Goal: Transaction & Acquisition: Purchase product/service

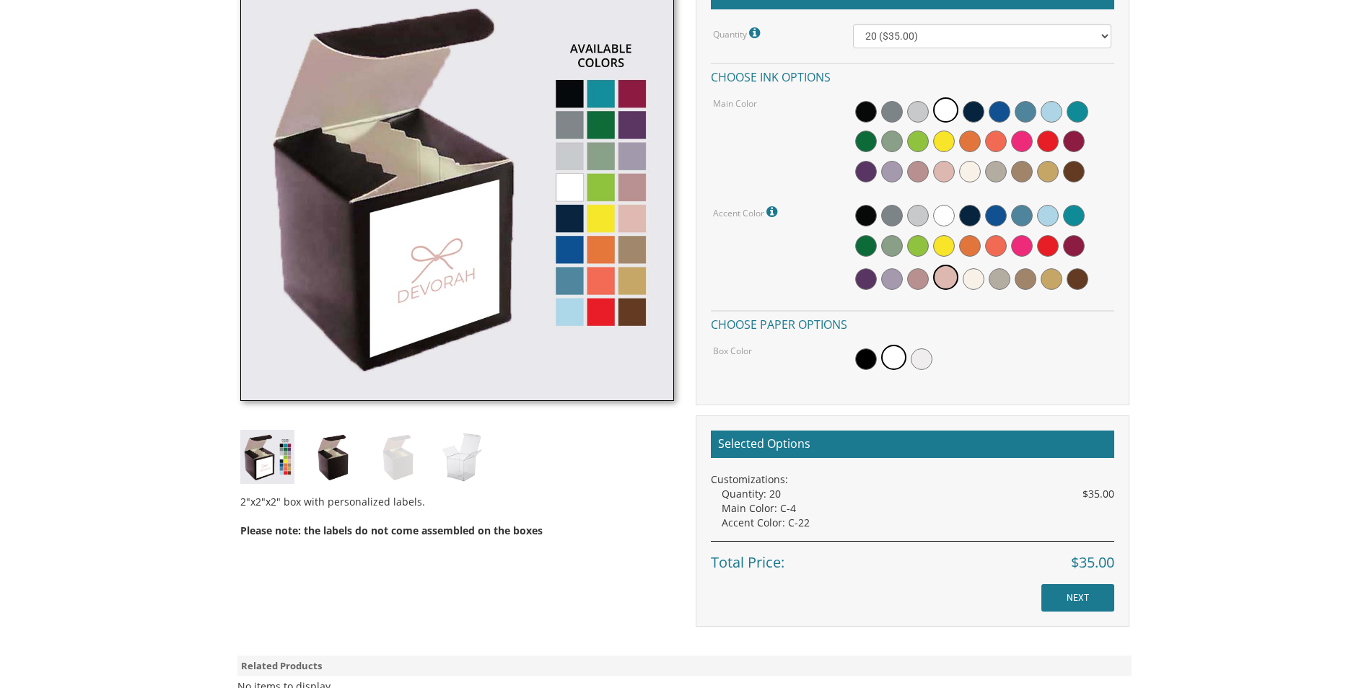
scroll to position [497, 0]
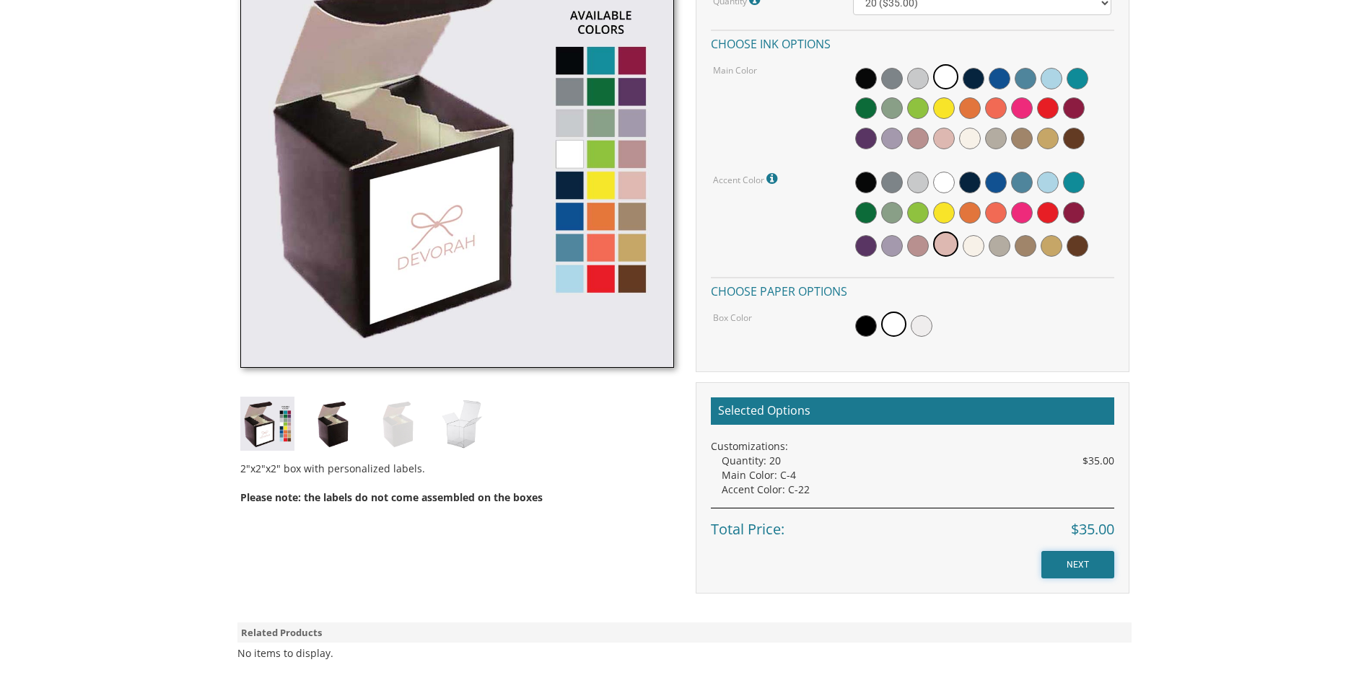
click at [1078, 564] on input "NEXT" at bounding box center [1077, 564] width 73 height 27
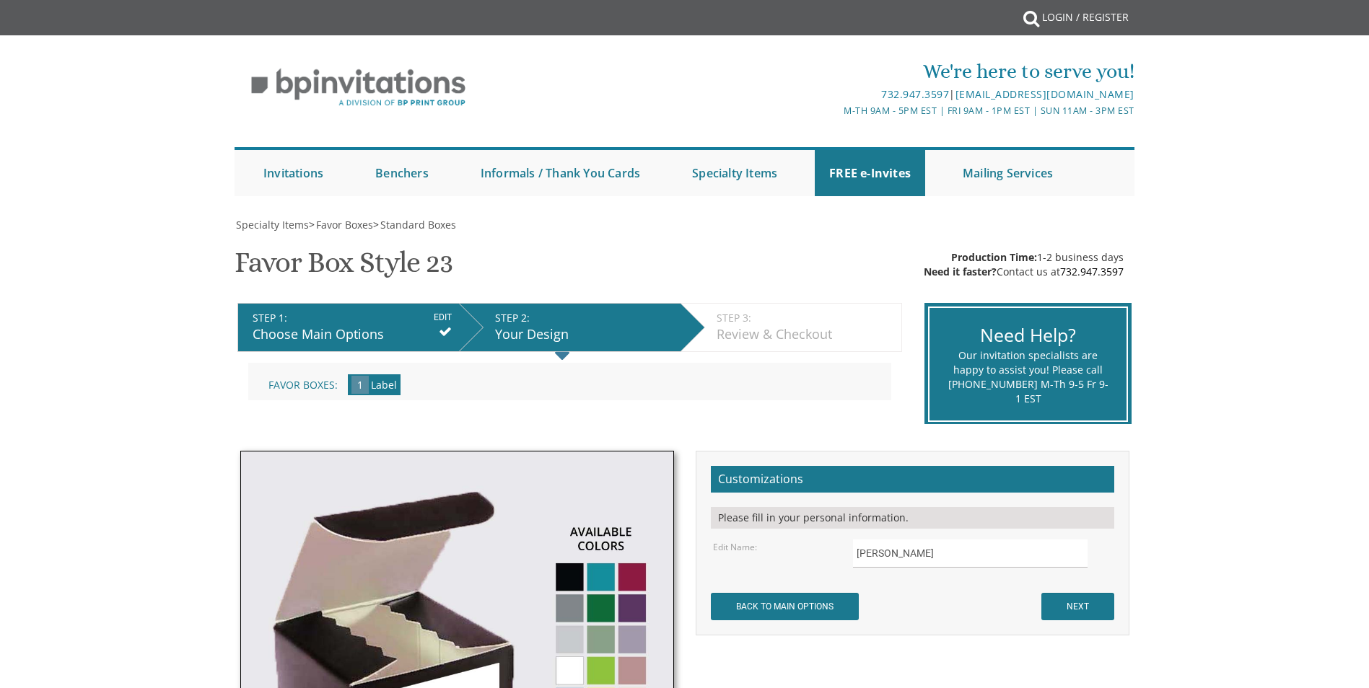
scroll to position [216, 0]
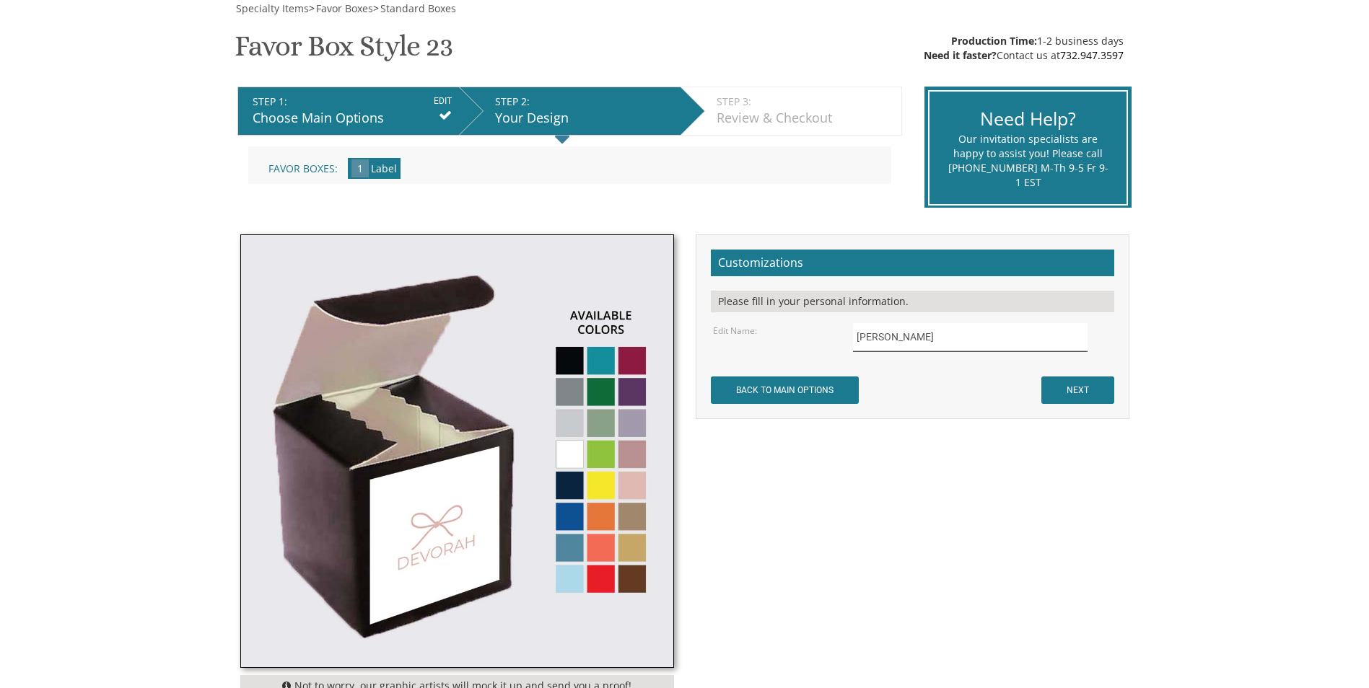
drag, startPoint x: 939, startPoint y: 339, endPoint x: 815, endPoint y: 339, distance: 124.8
click at [815, 339] on div "Edit Name: Devorah" at bounding box center [912, 337] width 420 height 28
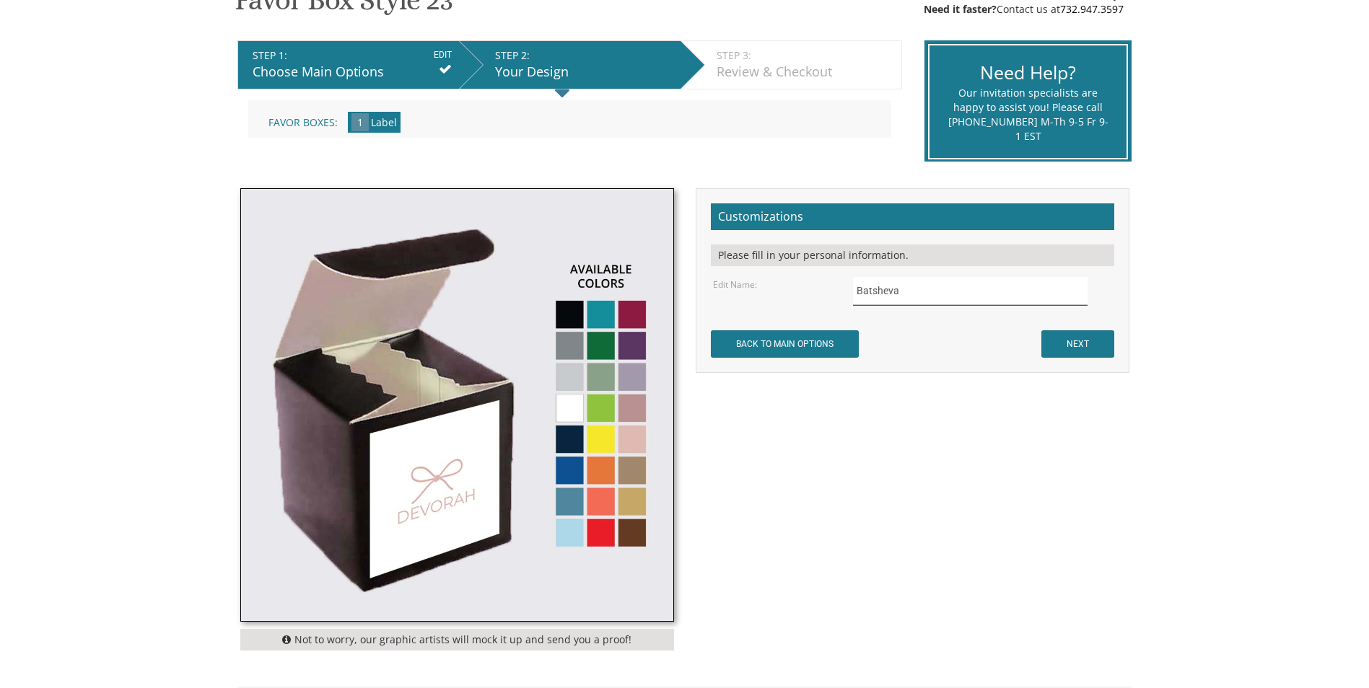
scroll to position [289, 0]
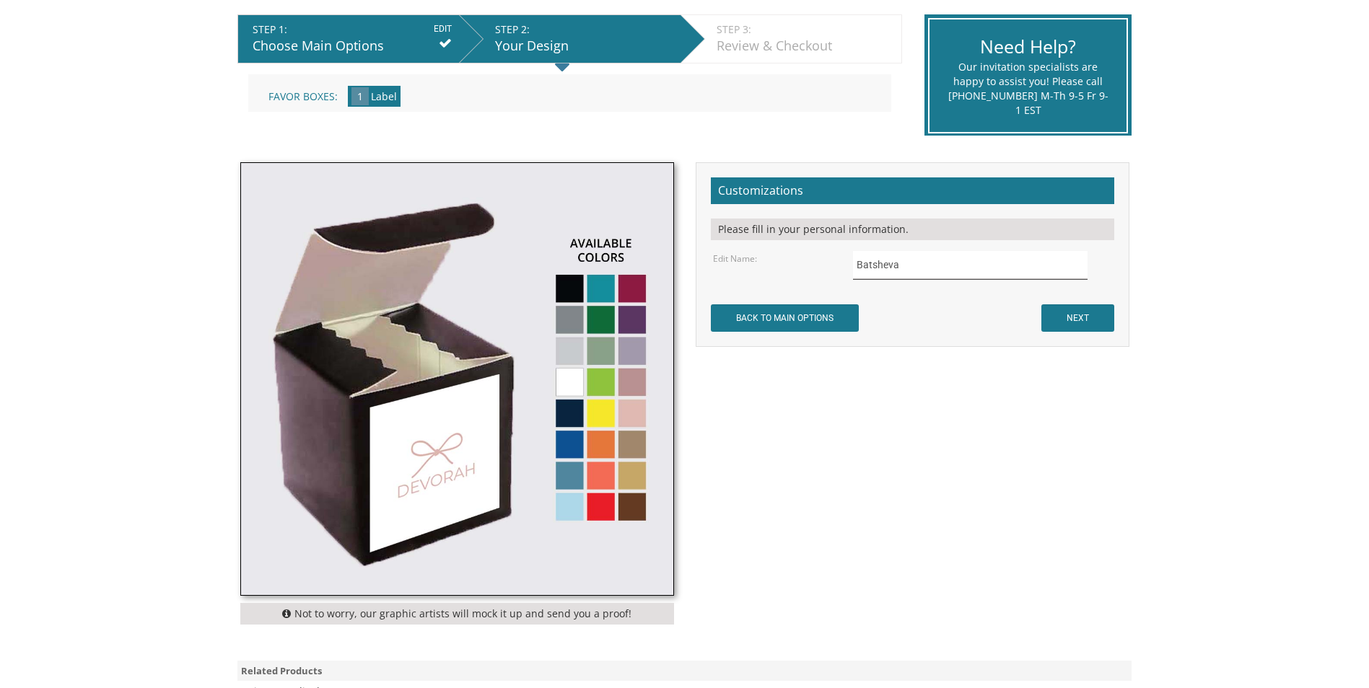
type input "Batsheva"
click at [1089, 310] on input "NEXT" at bounding box center [1077, 318] width 73 height 27
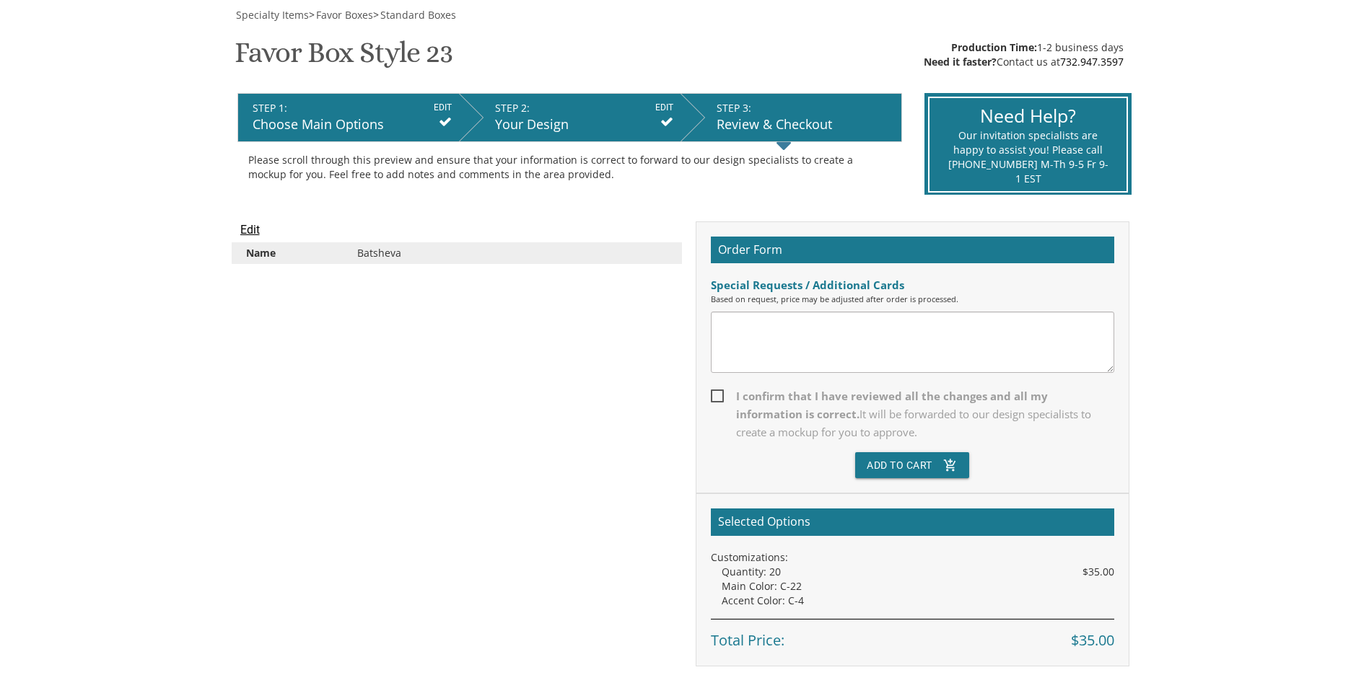
scroll to position [216, 0]
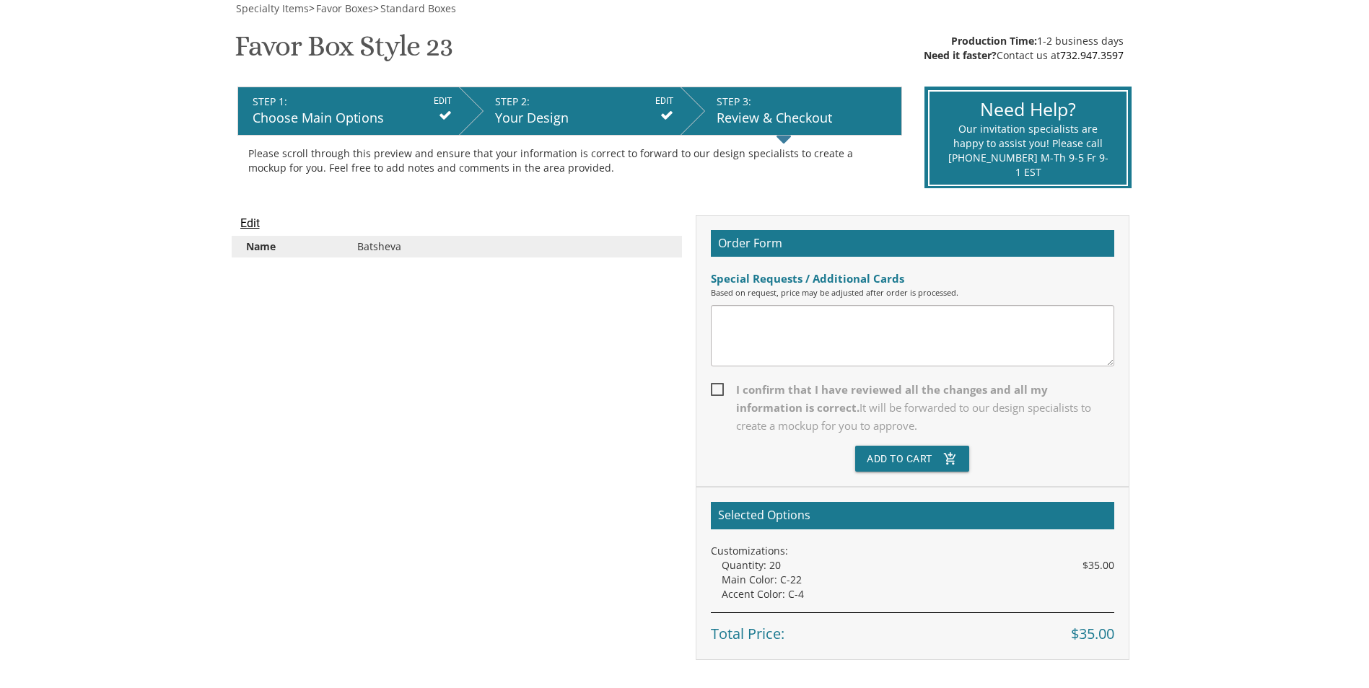
click at [719, 386] on span "I confirm that I have reviewed all the changes and all my information is correc…" at bounding box center [912, 408] width 403 height 54
click at [719, 386] on input "I confirm that I have reviewed all the changes and all my information is correc…" at bounding box center [715, 388] width 9 height 9
checkbox input "true"
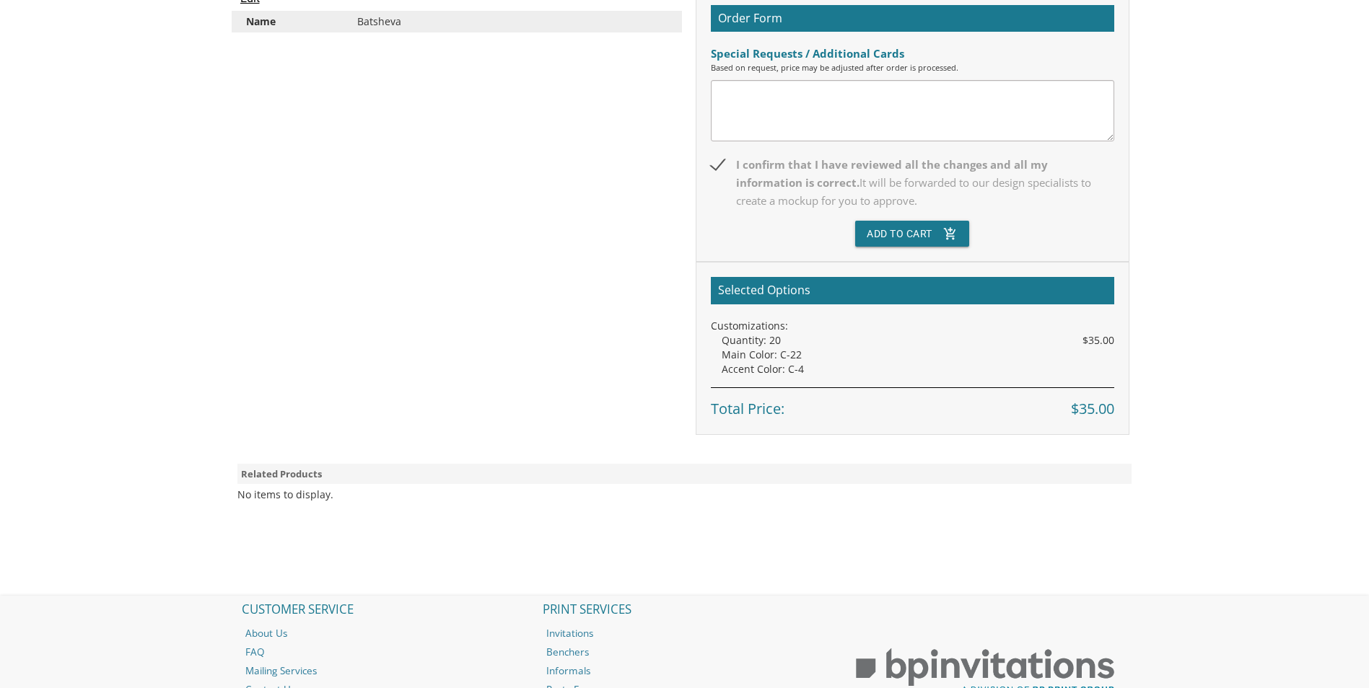
scroll to position [427, 0]
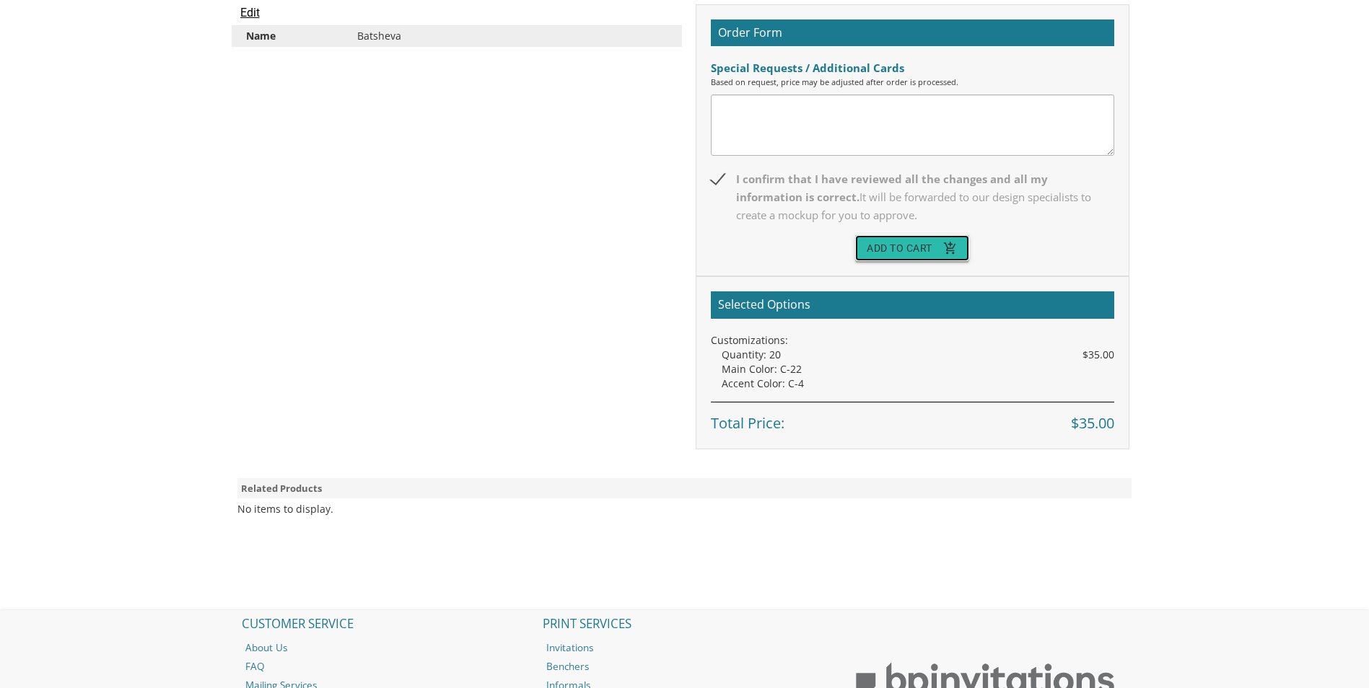
click at [902, 244] on button "Add To Cart add_shopping_cart" at bounding box center [912, 248] width 114 height 26
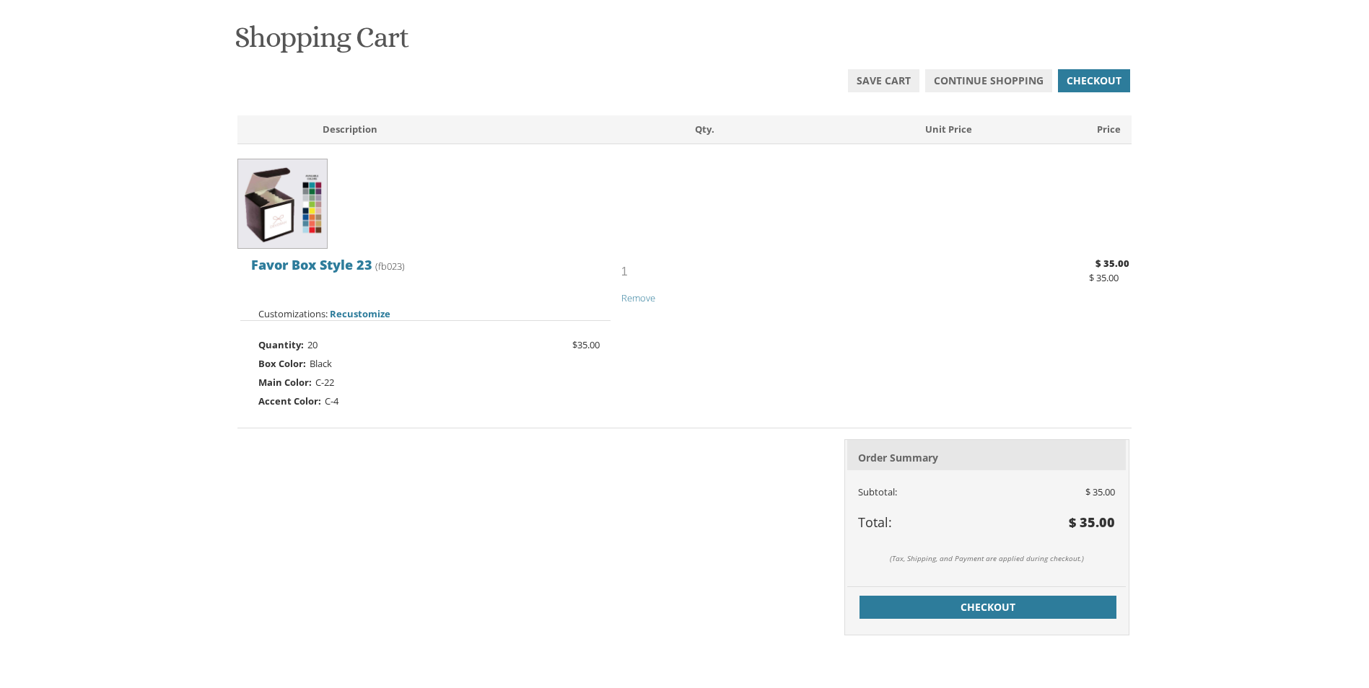
scroll to position [216, 0]
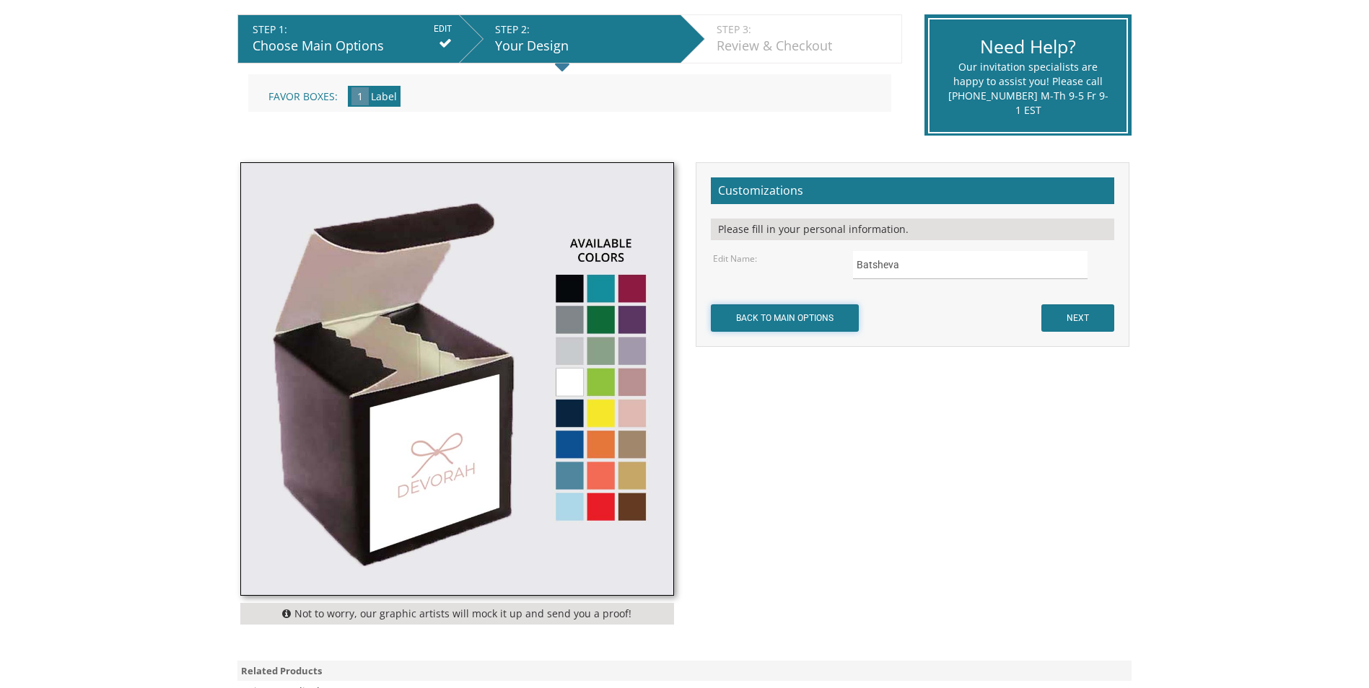
click at [789, 312] on input "BACK TO MAIN OPTIONS" at bounding box center [785, 318] width 148 height 27
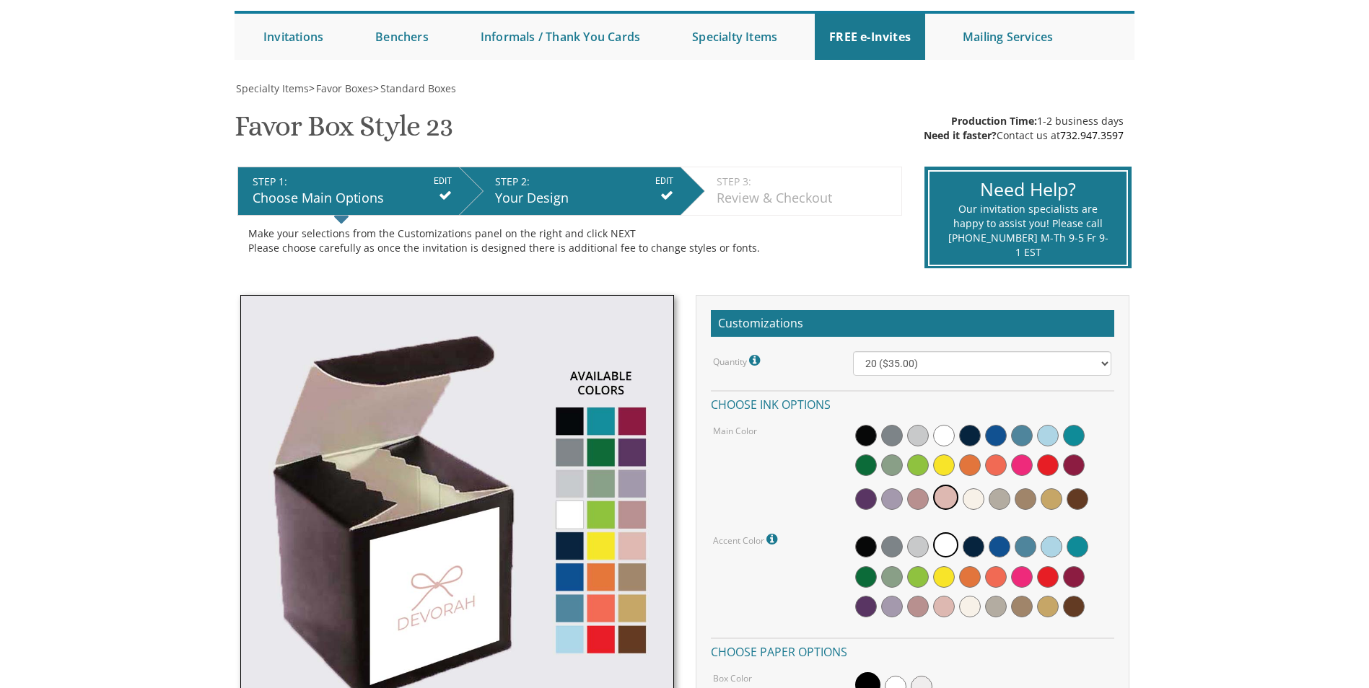
scroll to position [289, 0]
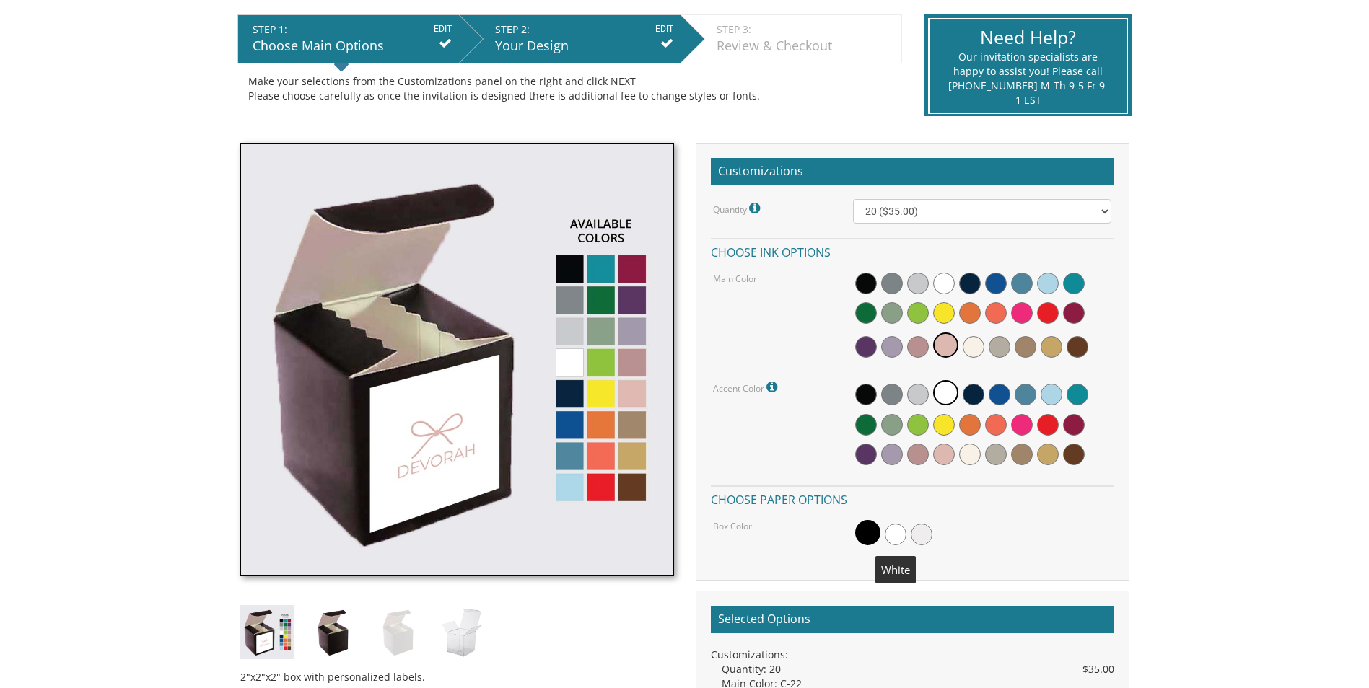
click at [901, 533] on span at bounding box center [896, 535] width 22 height 22
click at [771, 387] on icon at bounding box center [773, 387] width 14 height 13
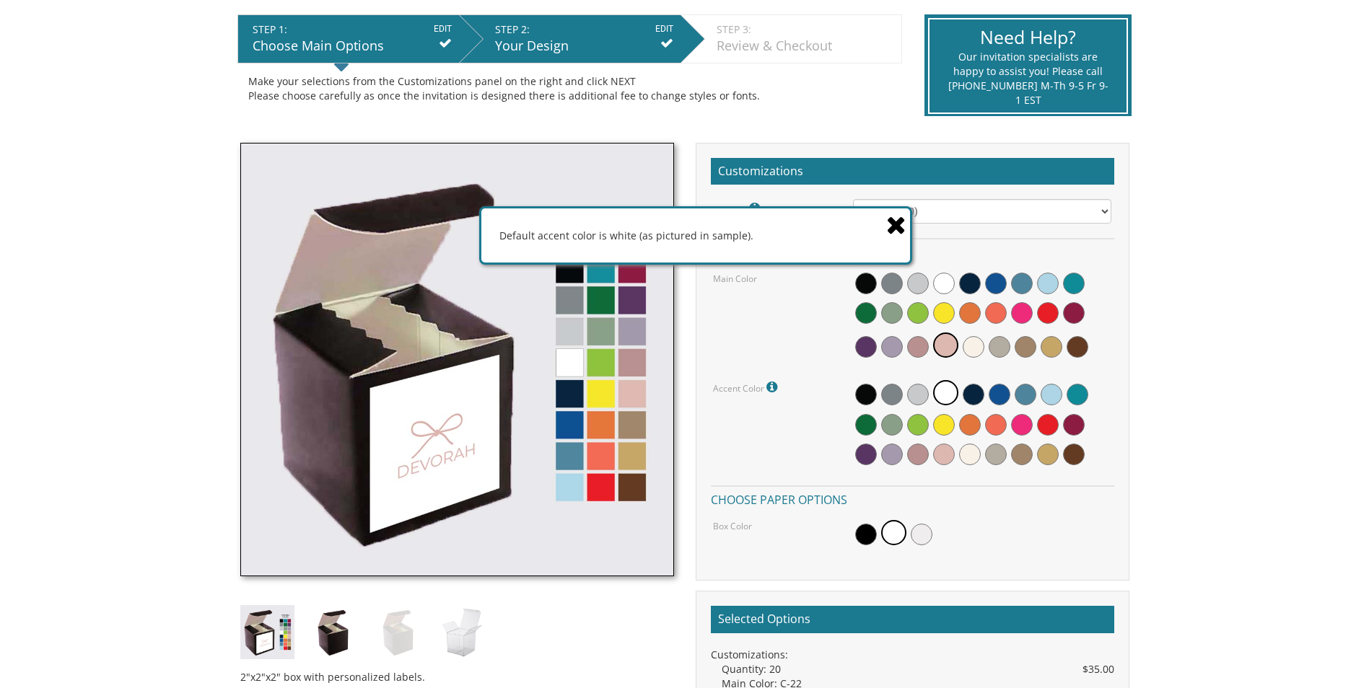
click at [780, 424] on div "Accent Color Default accent color is white (as pictured in sample)." at bounding box center [912, 424] width 420 height 93
click at [946, 460] on span at bounding box center [944, 455] width 22 height 22
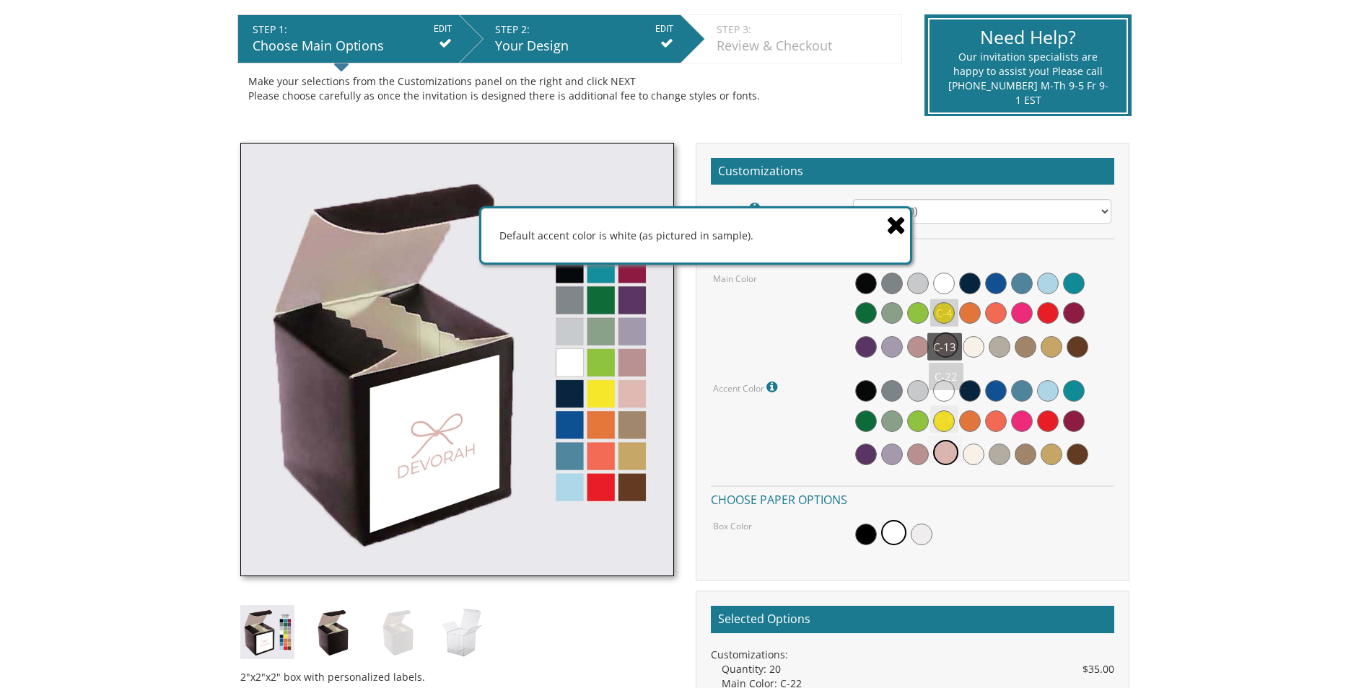
click at [942, 288] on span at bounding box center [944, 284] width 22 height 22
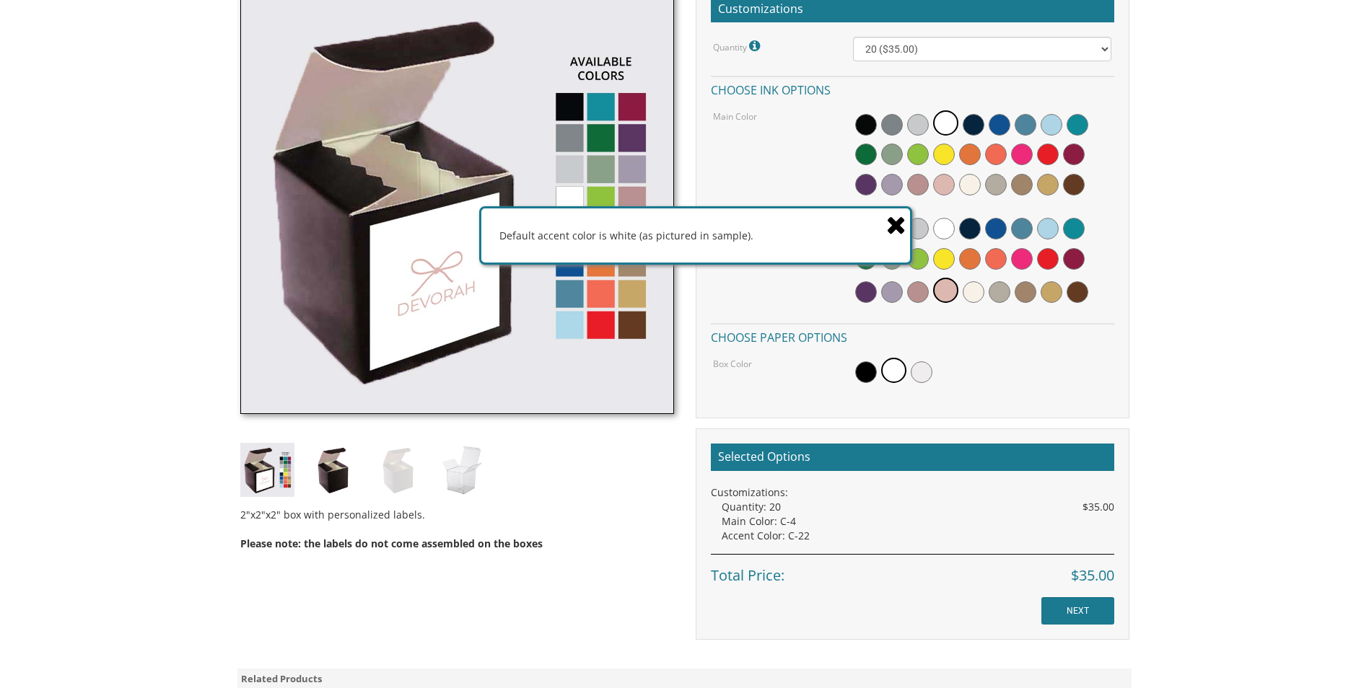
scroll to position [505, 0]
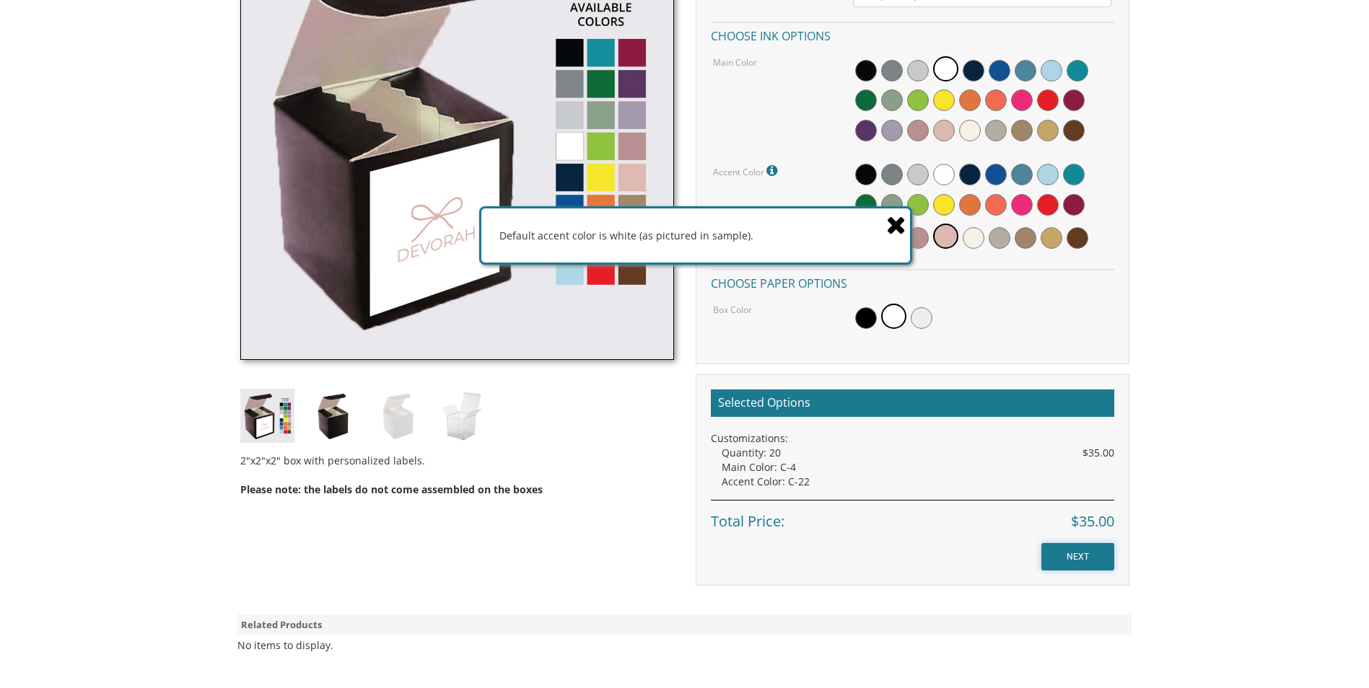
click at [1070, 548] on input "NEXT" at bounding box center [1077, 556] width 73 height 27
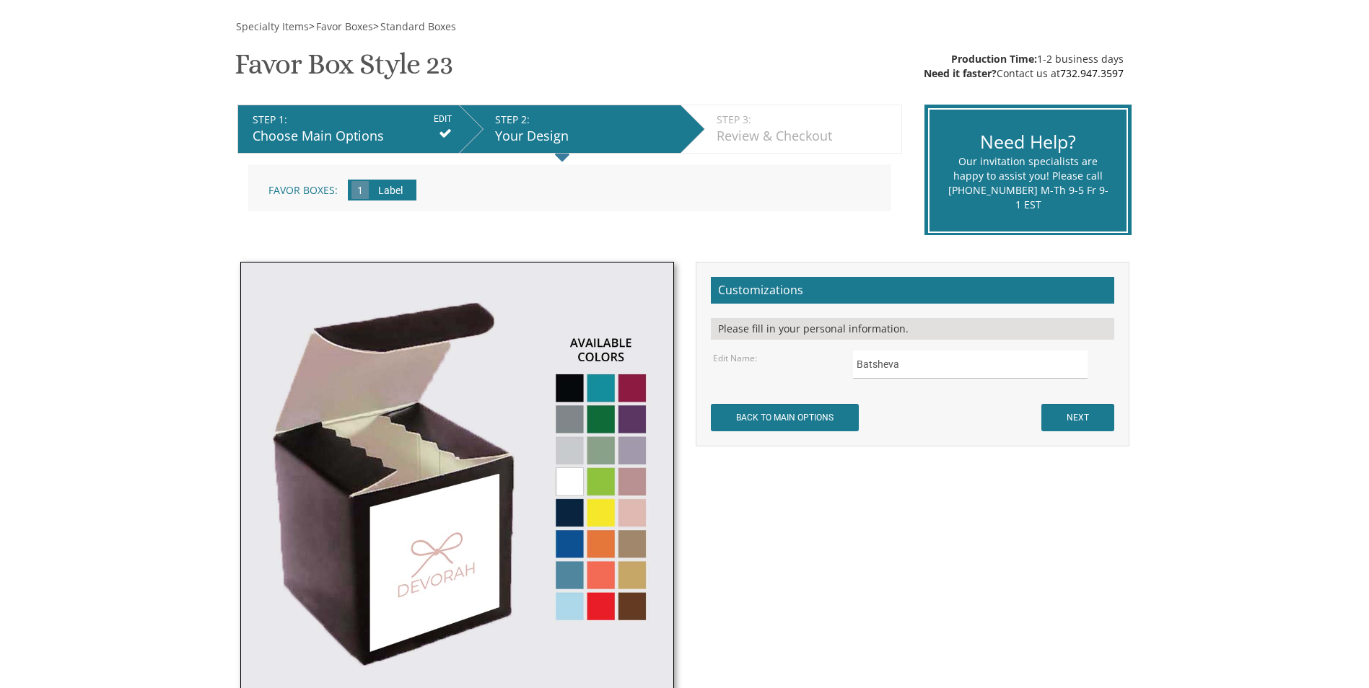
scroll to position [216, 0]
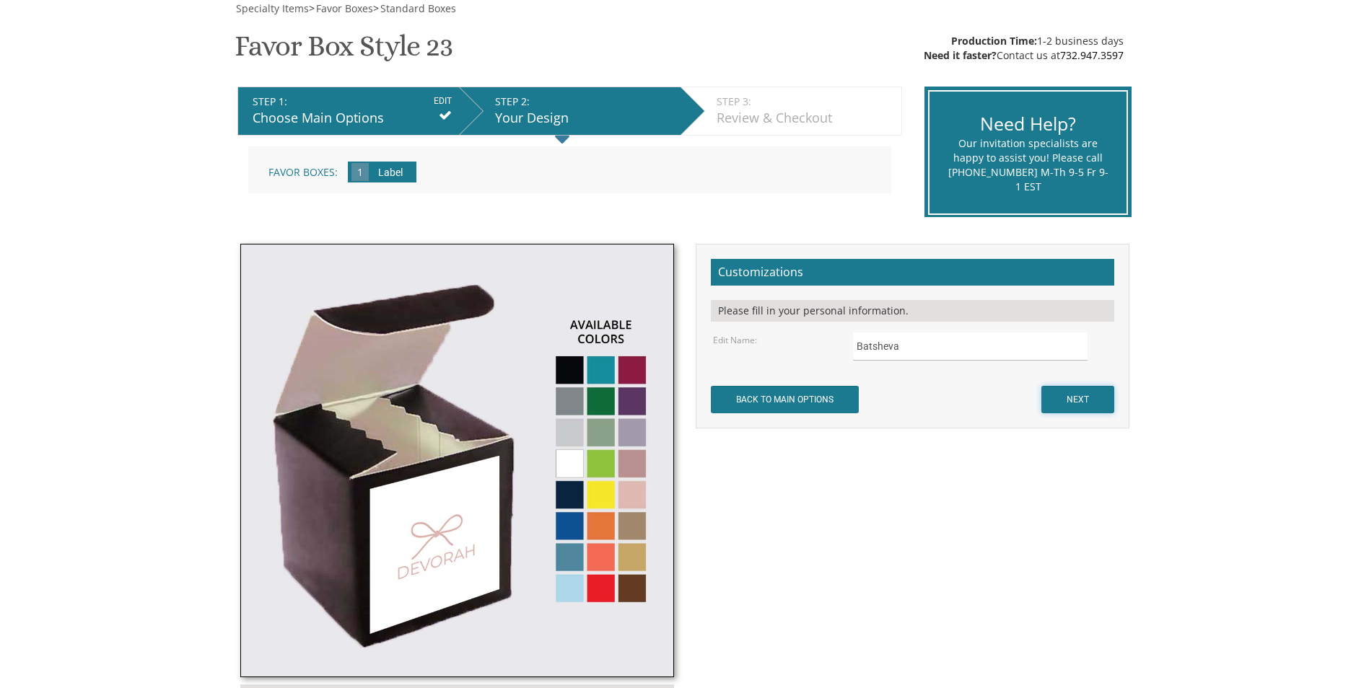
click at [1072, 405] on input "NEXT" at bounding box center [1077, 399] width 73 height 27
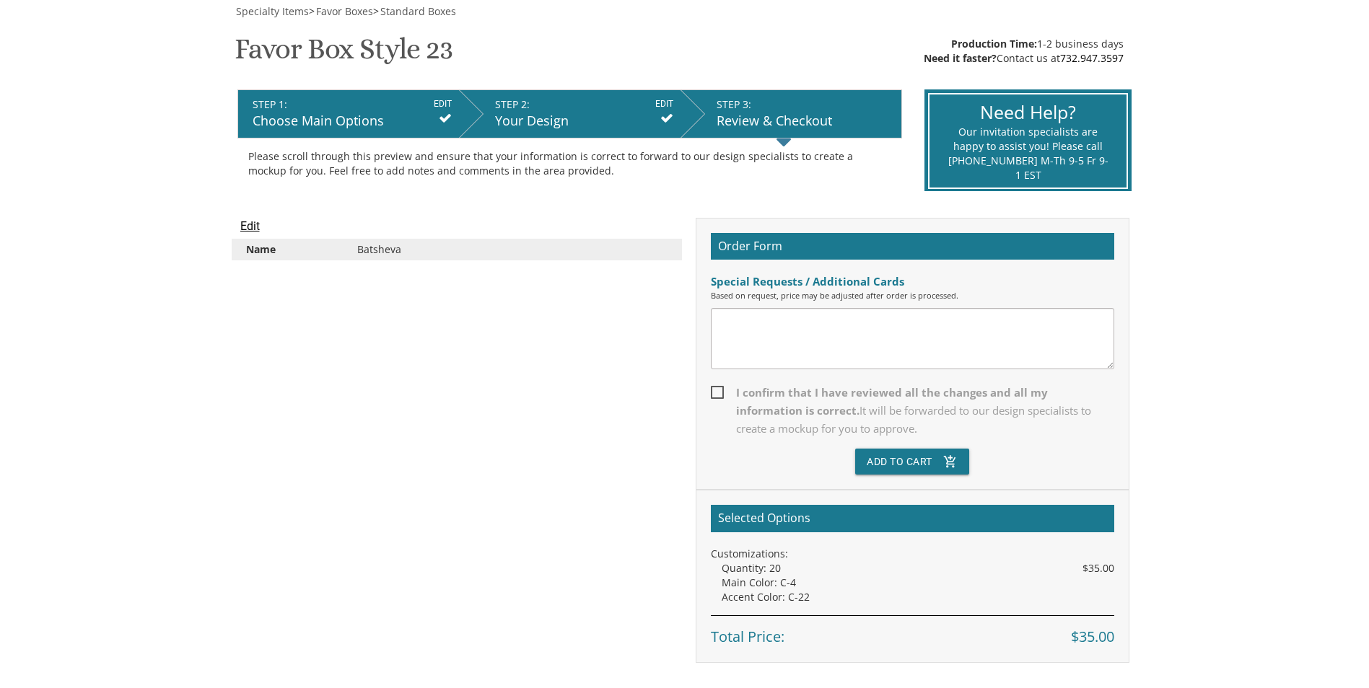
scroll to position [216, 0]
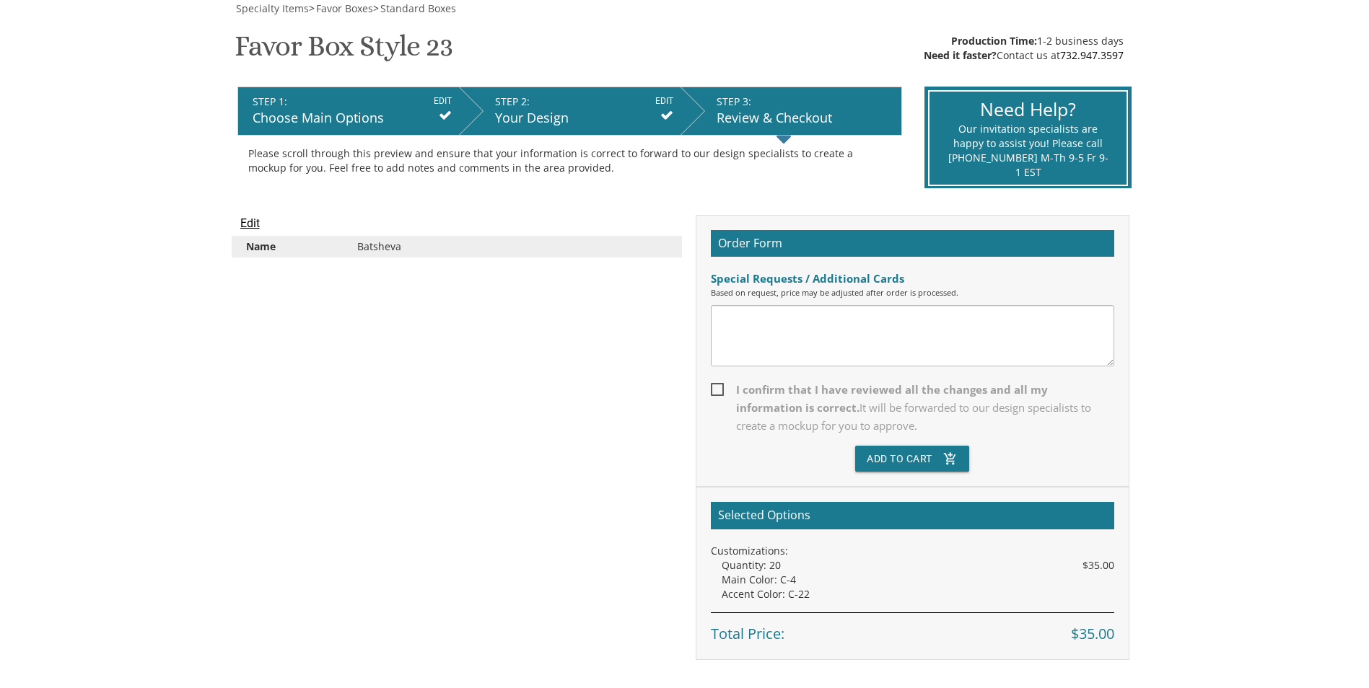
click at [712, 390] on span "I confirm that I have reviewed all the changes and all my information is correc…" at bounding box center [912, 408] width 403 height 54
click at [712, 390] on input "I confirm that I have reviewed all the changes and all my information is correc…" at bounding box center [715, 388] width 9 height 9
checkbox input "true"
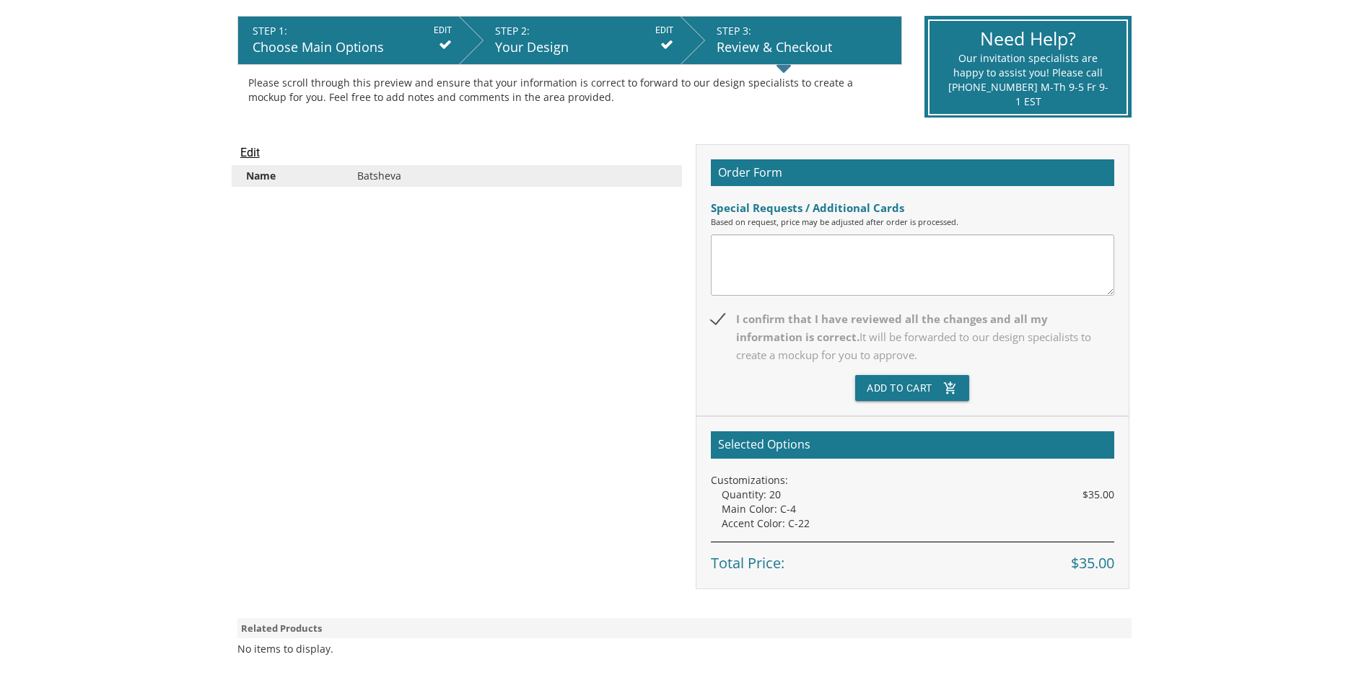
scroll to position [433, 0]
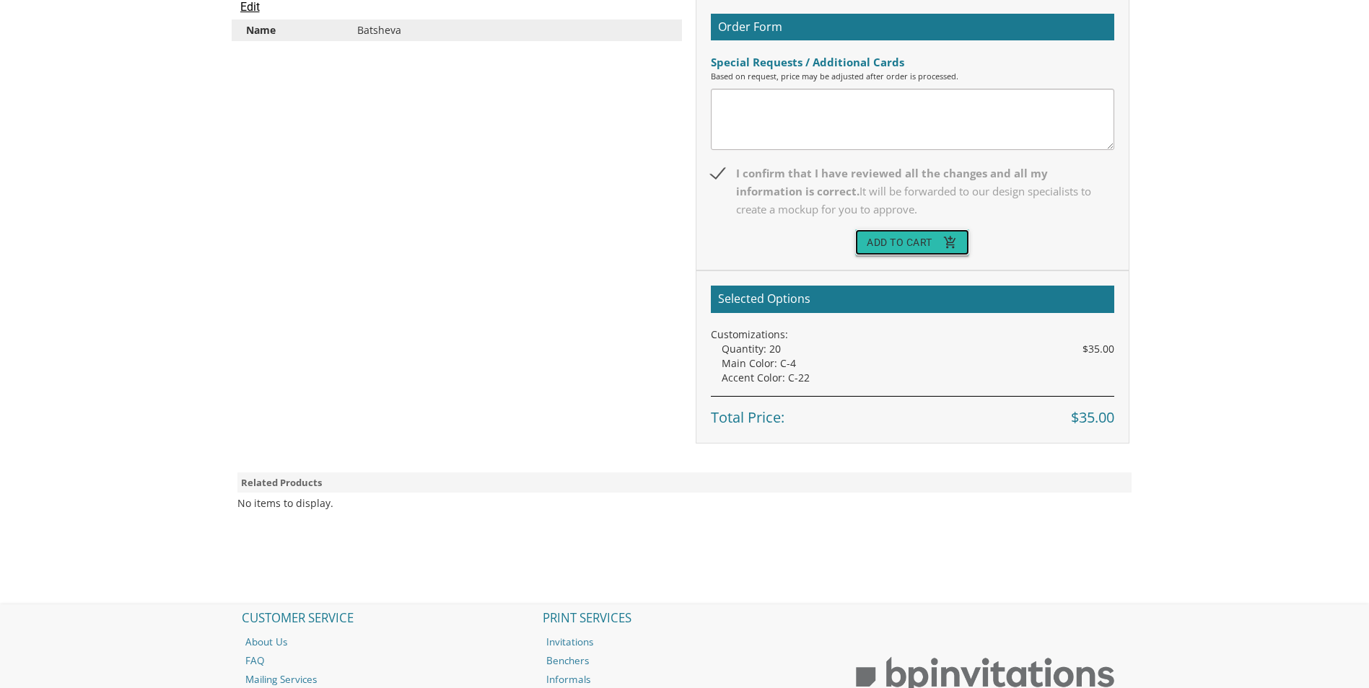
click at [884, 231] on button "Add To Cart add_shopping_cart" at bounding box center [912, 242] width 114 height 26
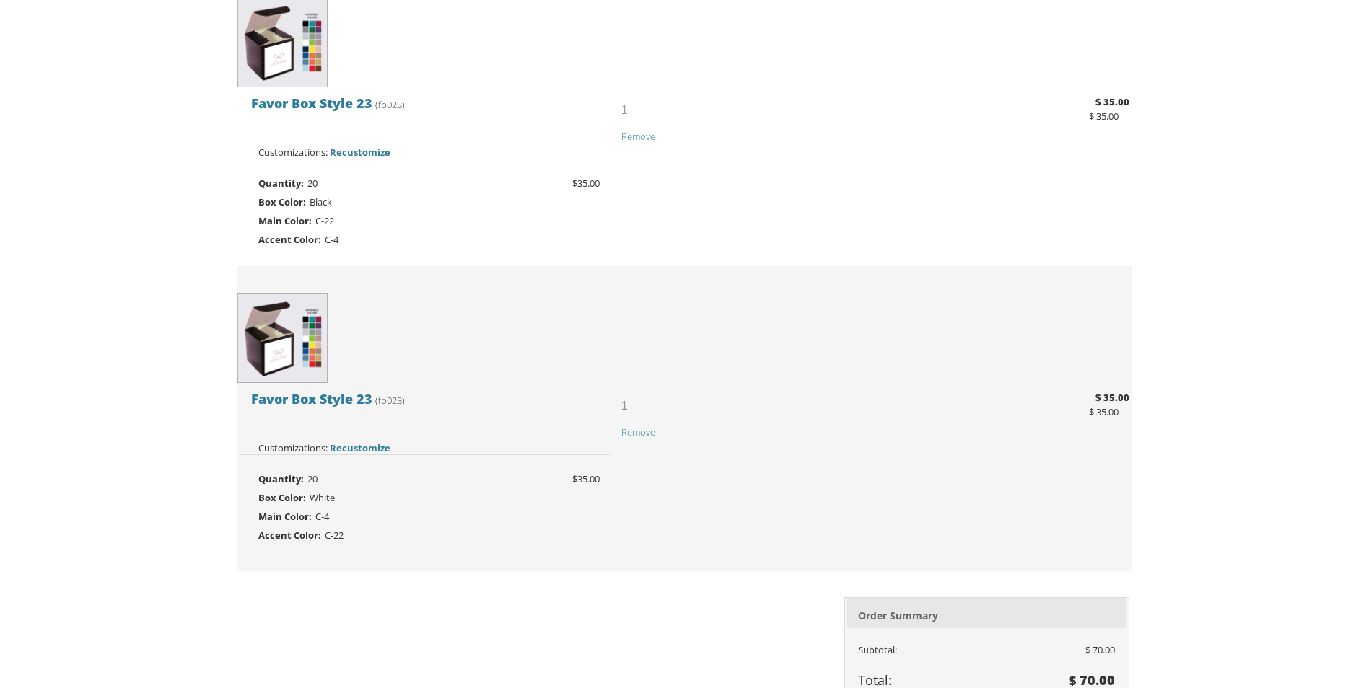
scroll to position [361, 0]
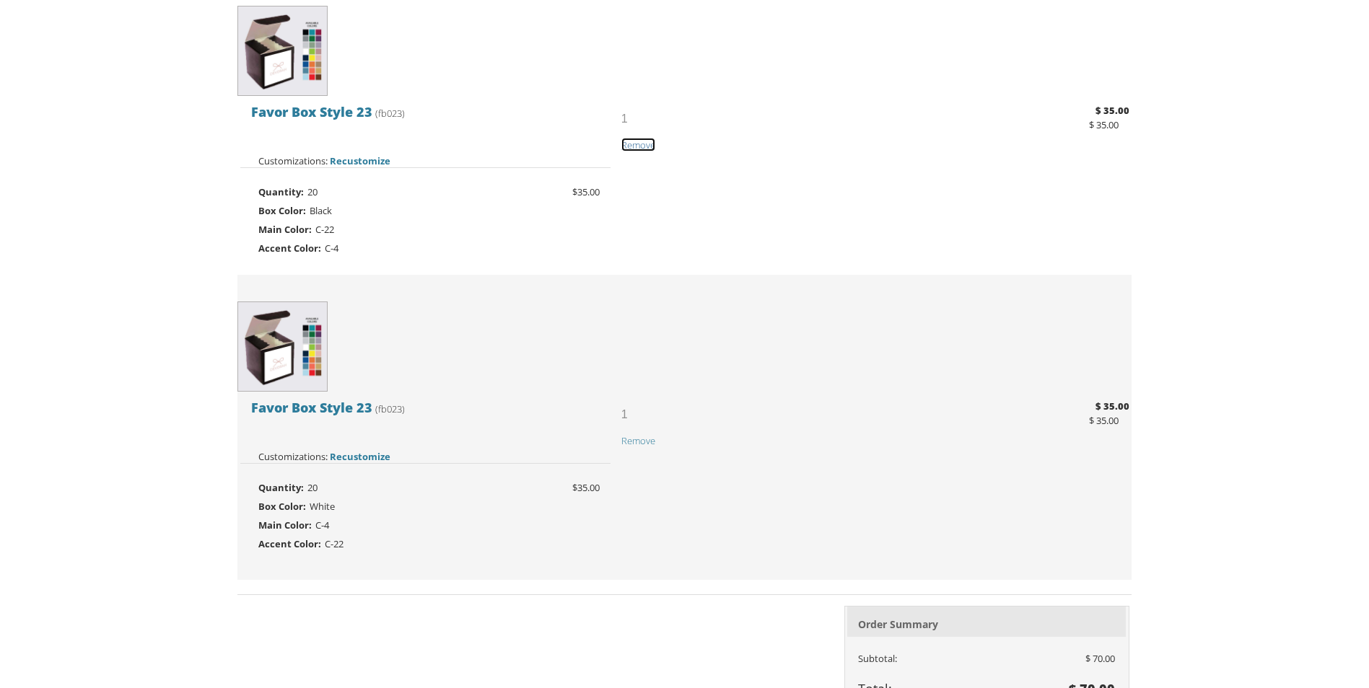
click at [634, 144] on span "Remove" at bounding box center [638, 145] width 34 height 13
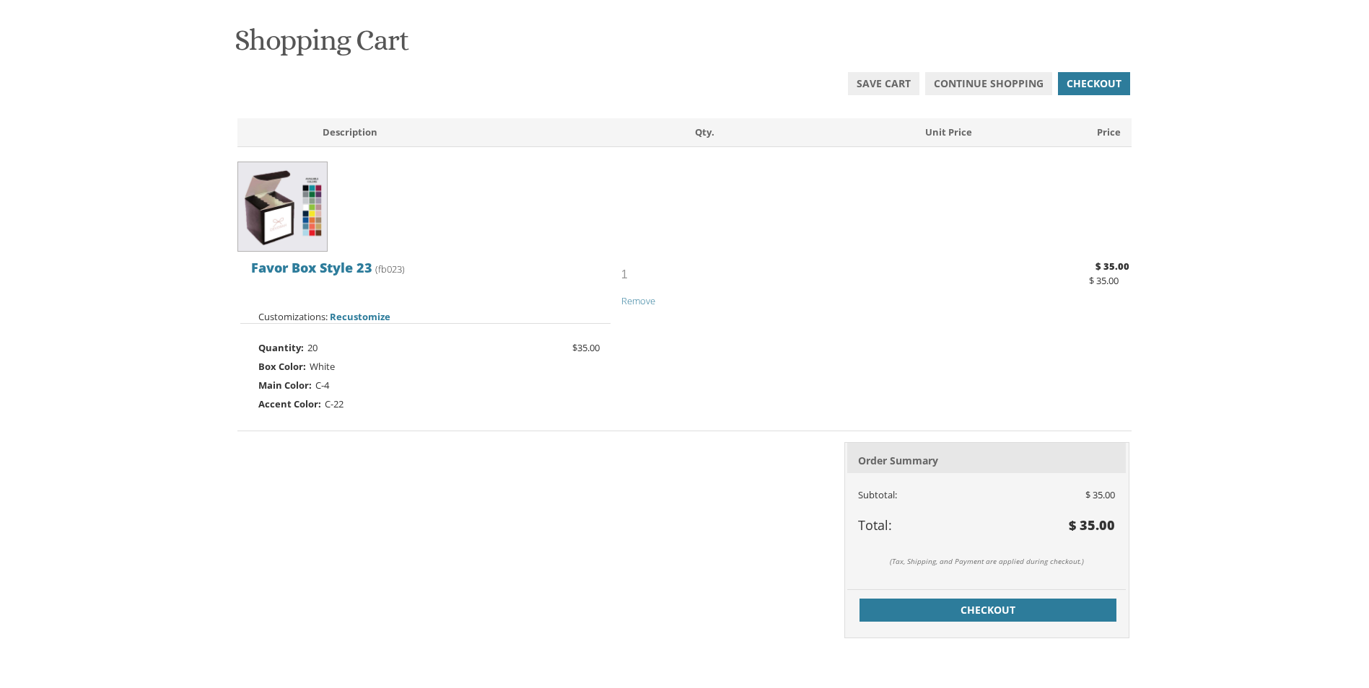
scroll to position [289, 0]
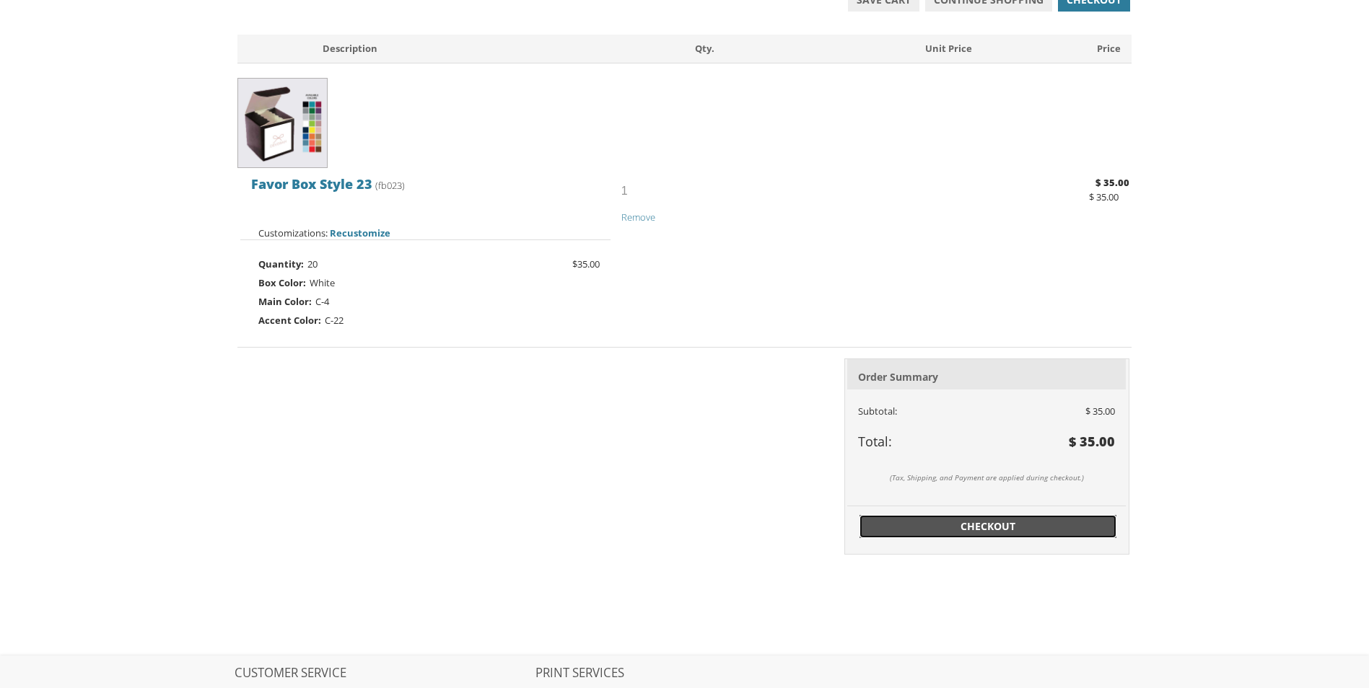
click at [1057, 533] on span "Checkout" at bounding box center [988, 527] width 240 height 14
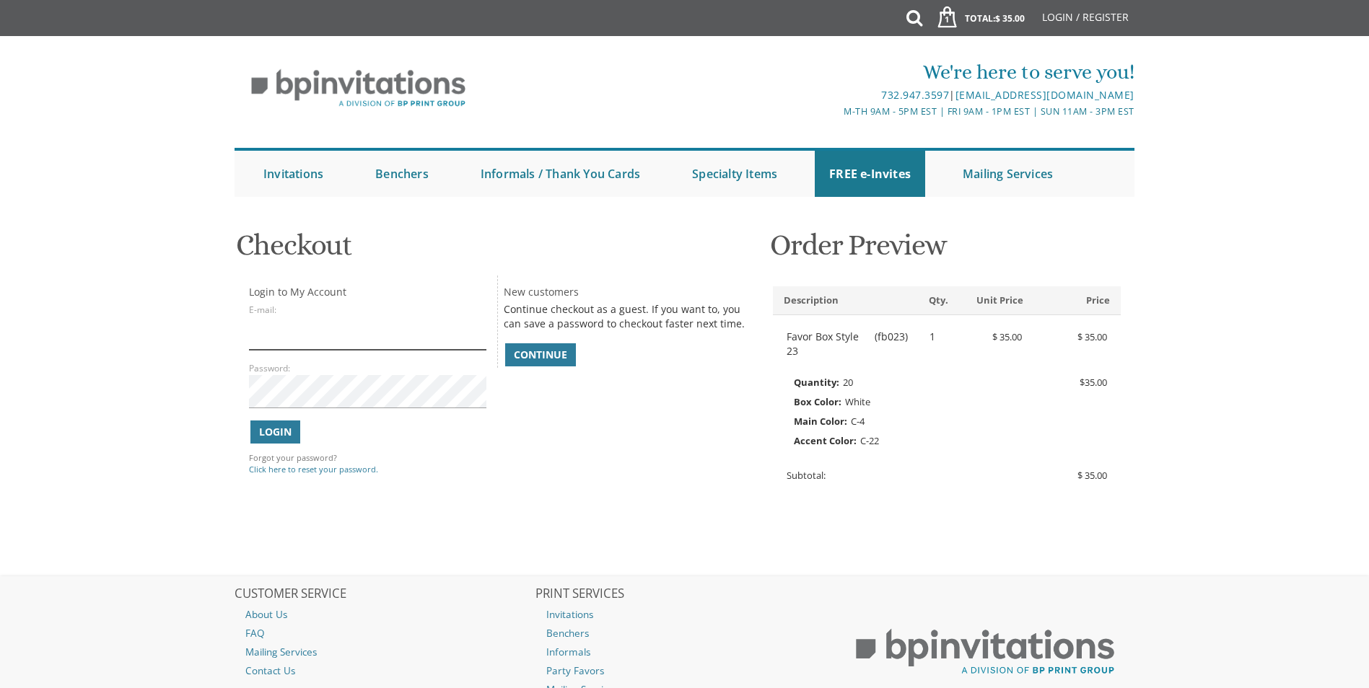
click at [317, 338] on input "E-mail:" at bounding box center [367, 333] width 237 height 33
type input "esteewhitman@gmail.com"
click at [534, 354] on span "Continue" at bounding box center [540, 355] width 53 height 14
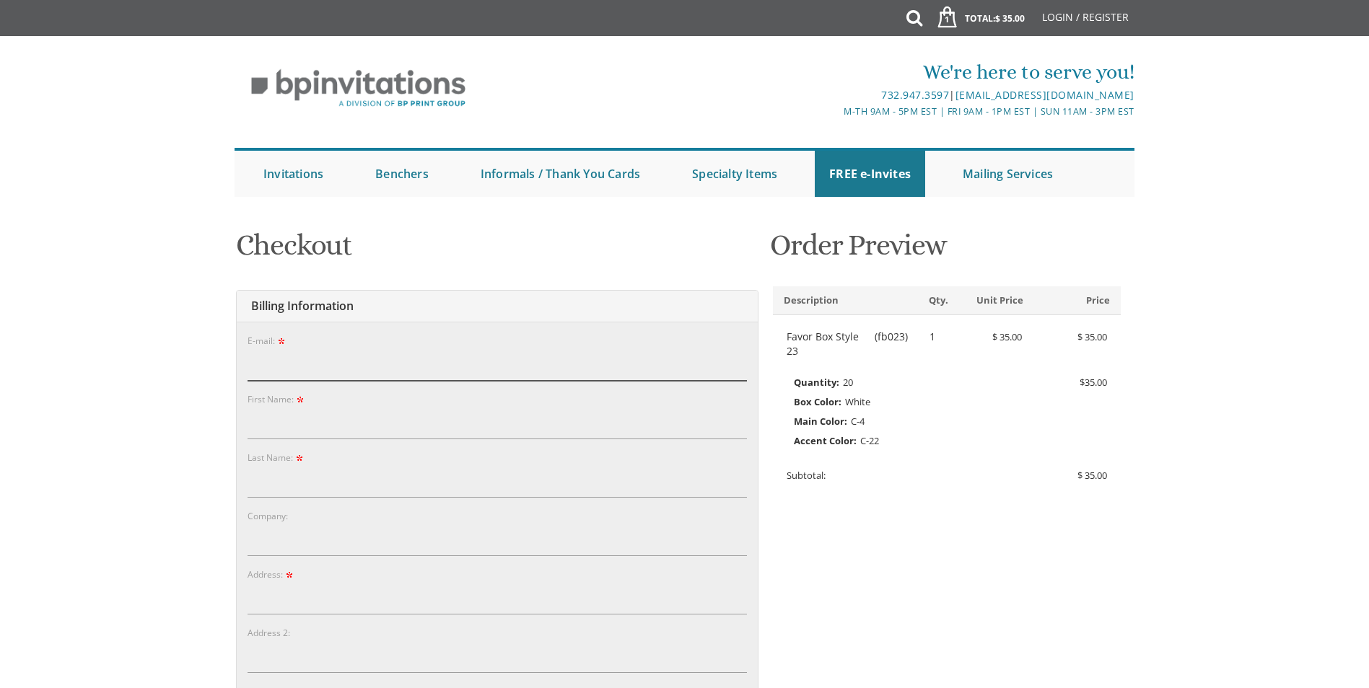
click at [443, 365] on input "E-mail:" at bounding box center [497, 364] width 499 height 33
type input "esteewhitman@gmail.com"
type input "Esther"
type input "Stefansky"
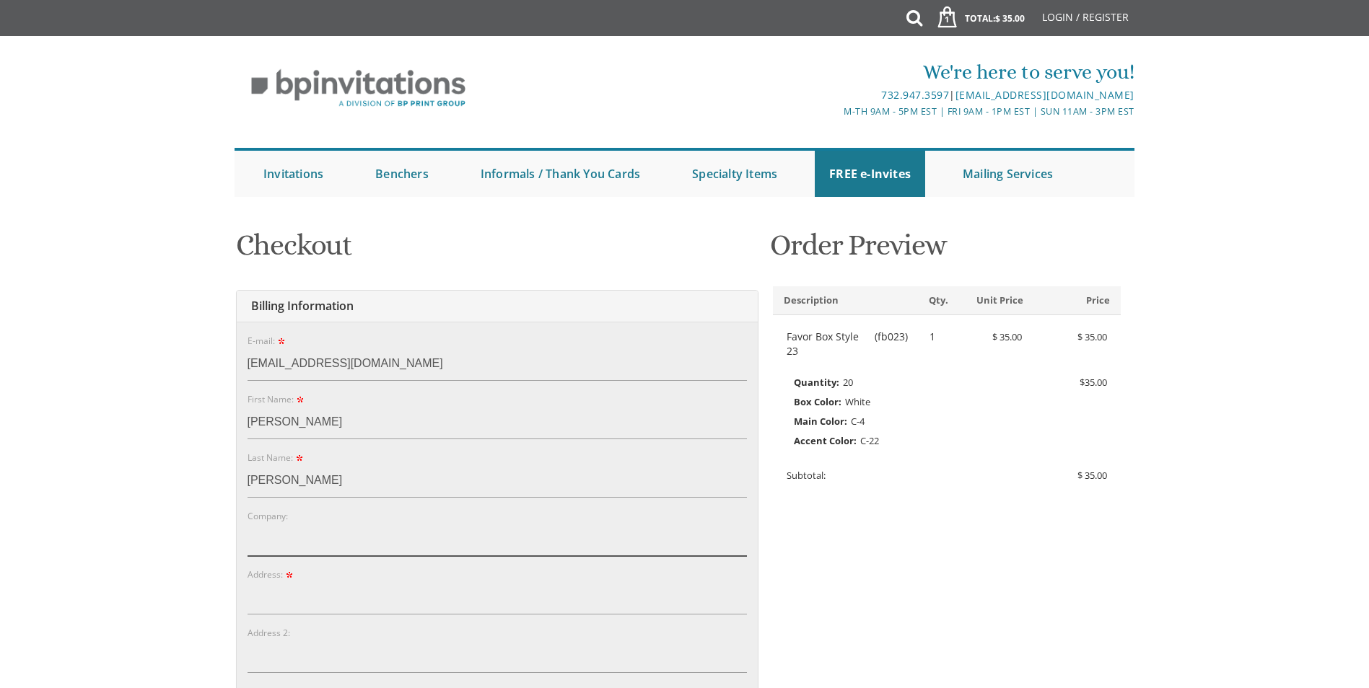
type input "65,000"
type input "5a Carriage court lake"
type input "Lakewood"
type input "08701"
select select "NJ"
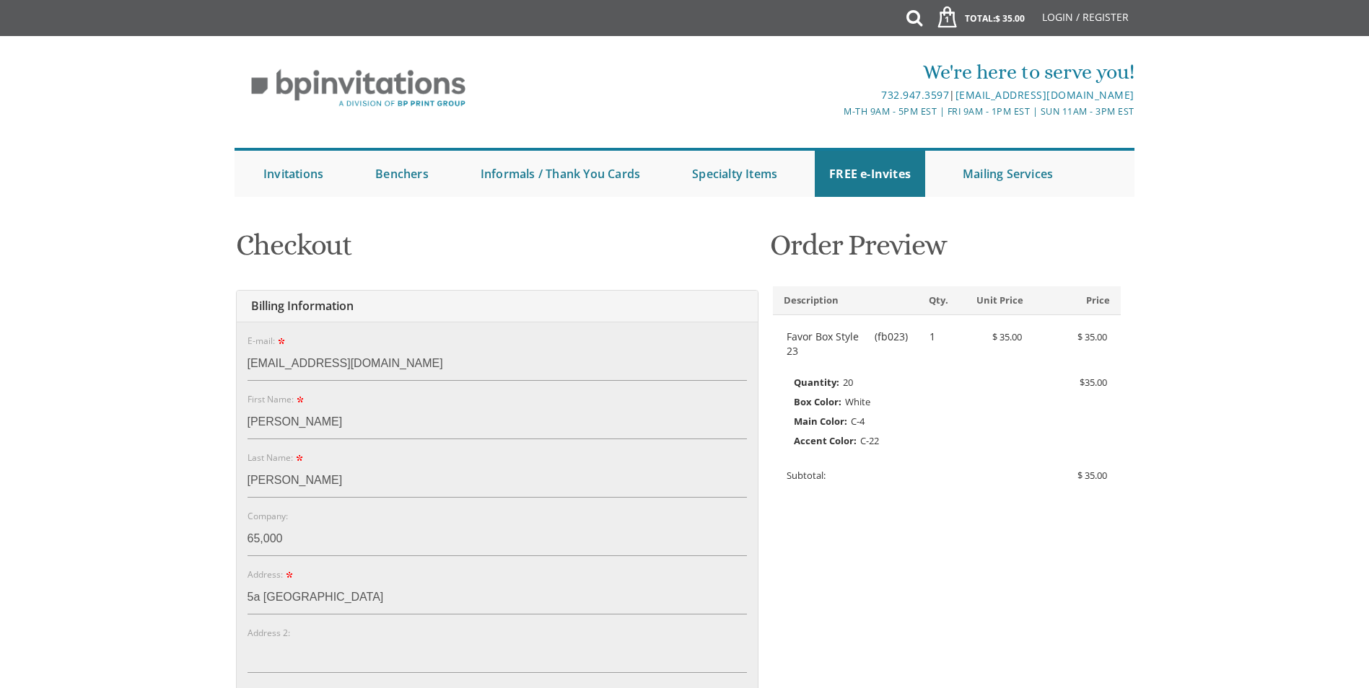
type input "8484481528"
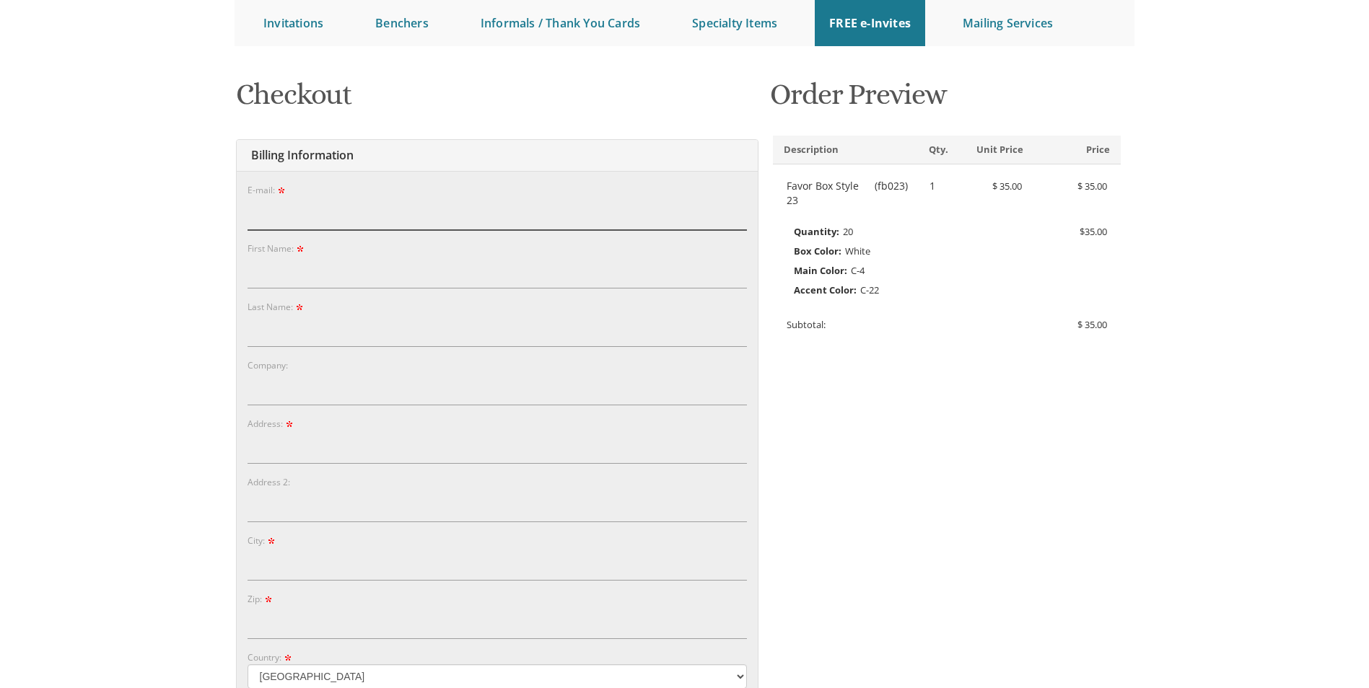
scroll to position [144, 0]
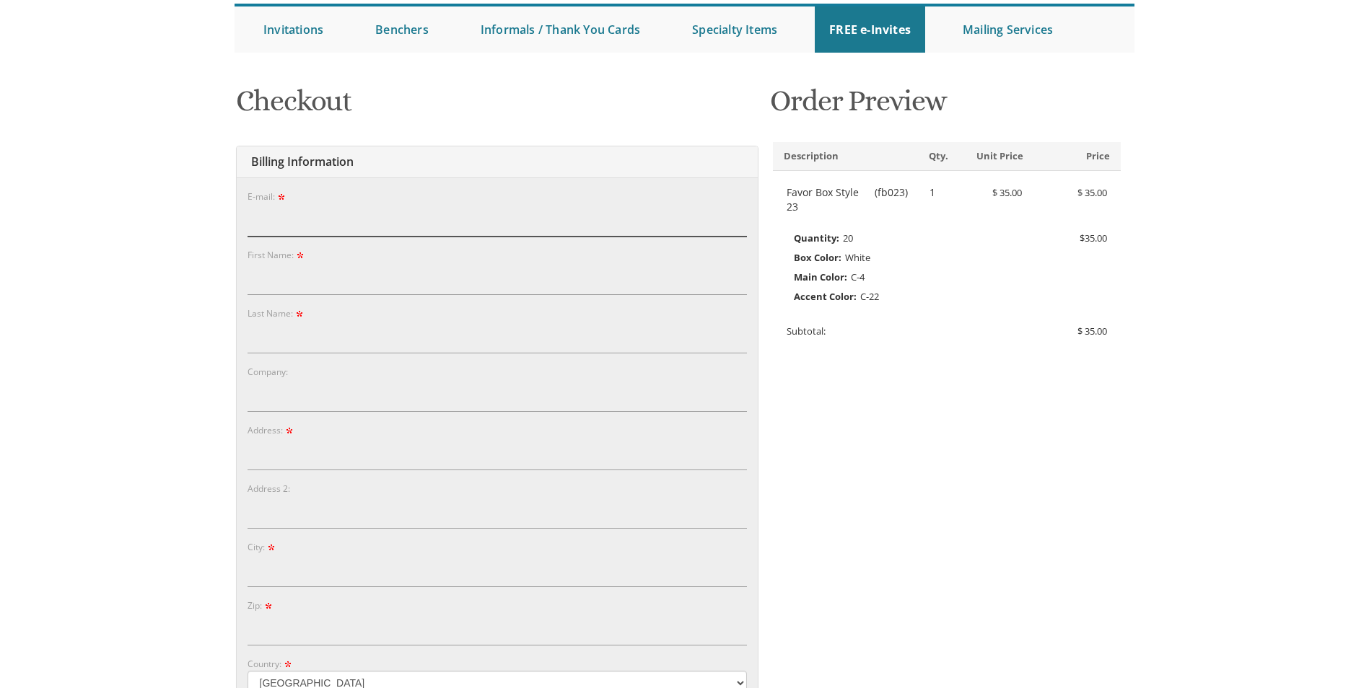
click at [356, 224] on input "E-mail:" at bounding box center [497, 219] width 499 height 33
type input "esteewhitman@gmail.com"
type input "8484481528"
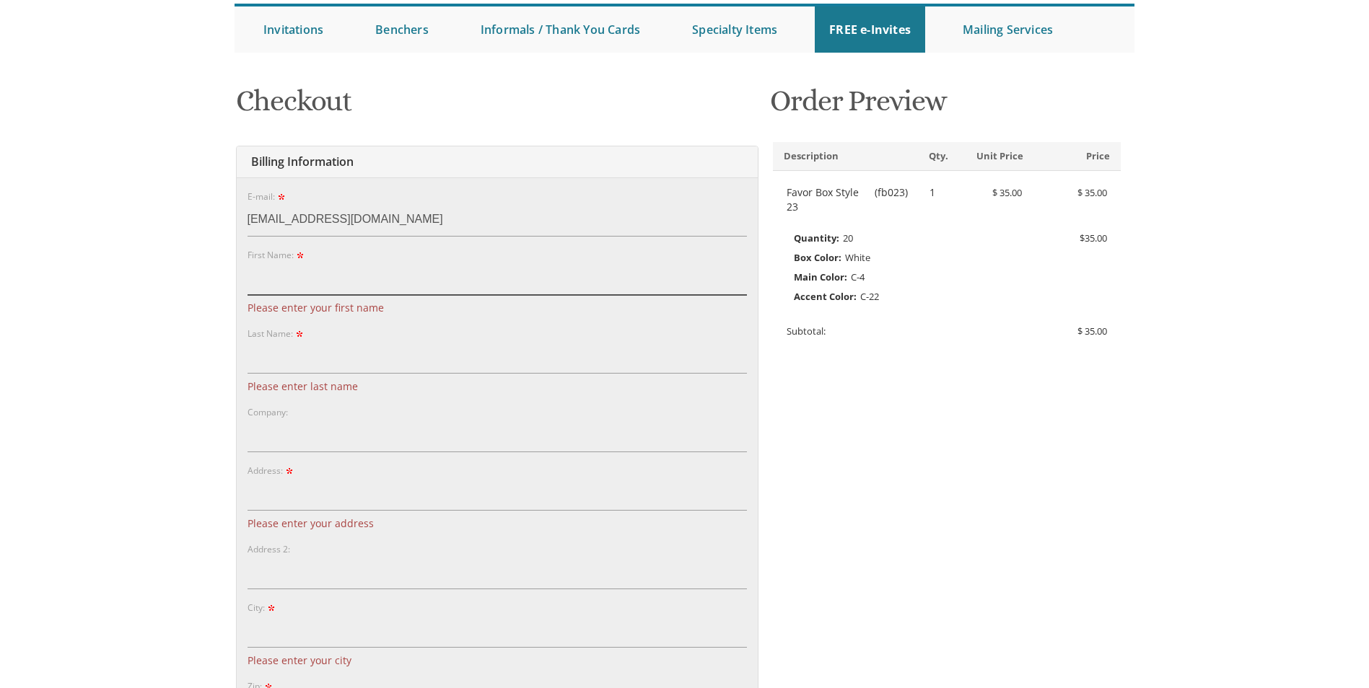
click at [333, 271] on input "First Name:" at bounding box center [497, 278] width 499 height 33
type input "Esther"
type input "Stefansky"
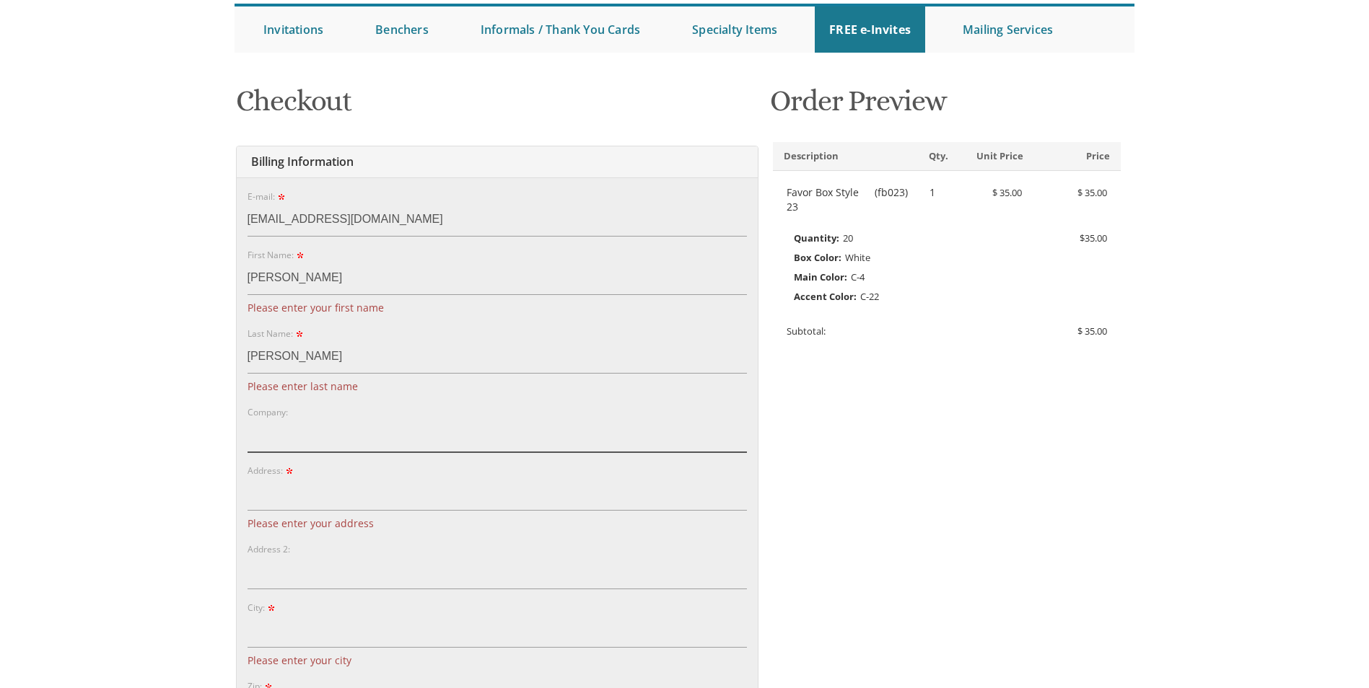
type input "65,000"
type input "5a Carriage court lake"
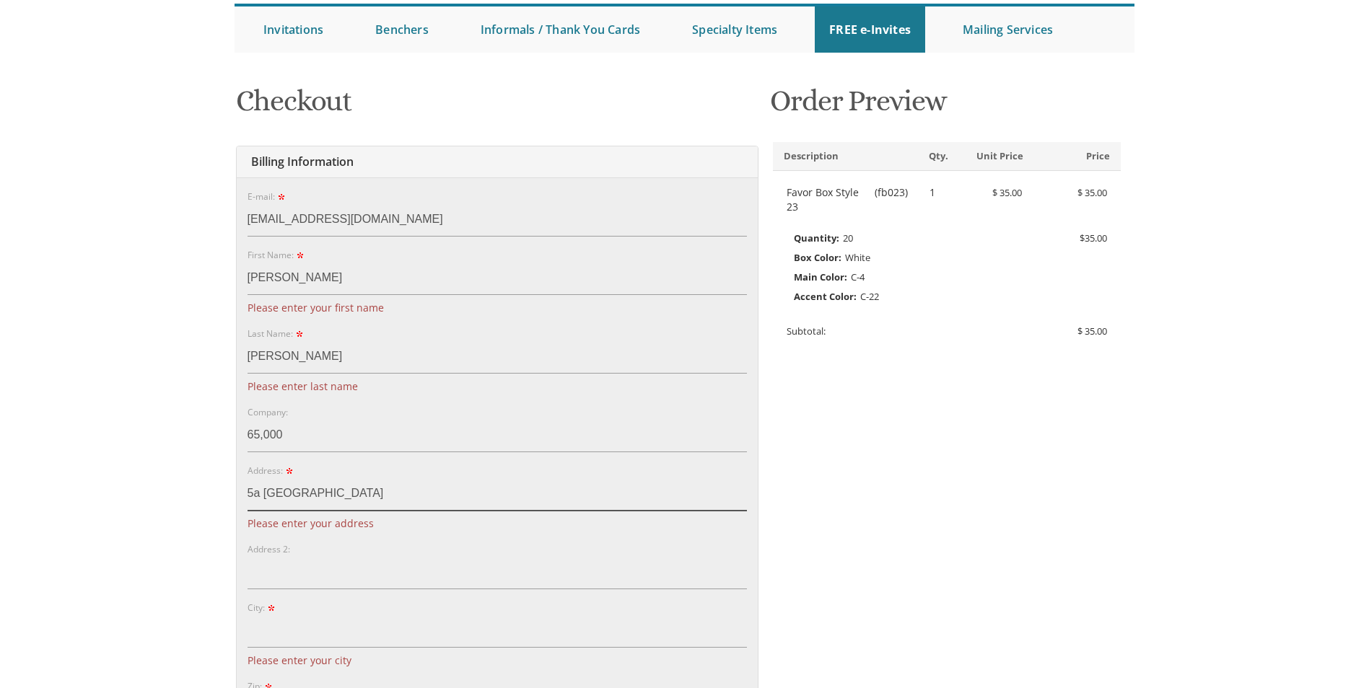
type input "Lakewood"
type input "08701"
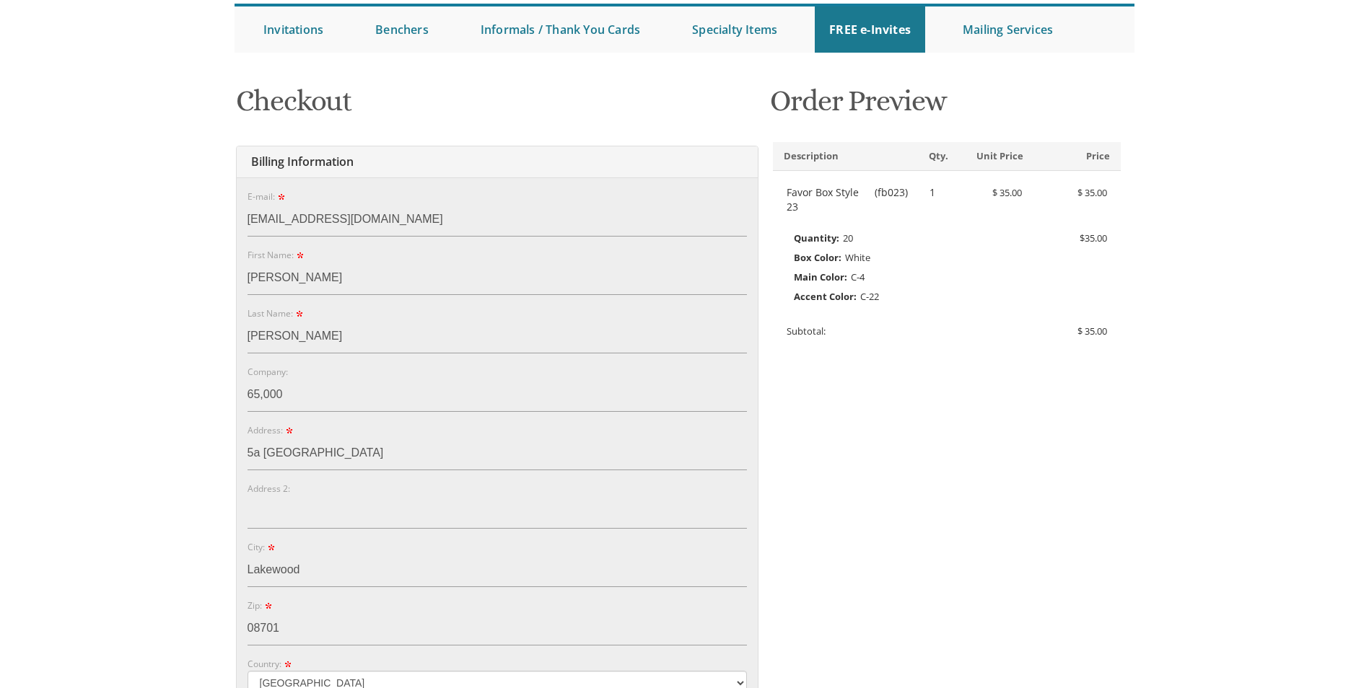
drag, startPoint x: 340, startPoint y: 376, endPoint x: 322, endPoint y: 390, distance: 22.7
click at [328, 381] on div "Company: 65,000" at bounding box center [497, 388] width 499 height 48
drag, startPoint x: 321, startPoint y: 392, endPoint x: 229, endPoint y: 398, distance: 92.6
click at [229, 398] on div "You are currently editing Order #. To place a new order you must exit editing m…" at bounding box center [685, 591] width 924 height 1034
click at [564, 530] on form "E-mail: esteewhitman@gmail.com Password: Password Confirm: First Name: Esther L…" at bounding box center [497, 549] width 499 height 721
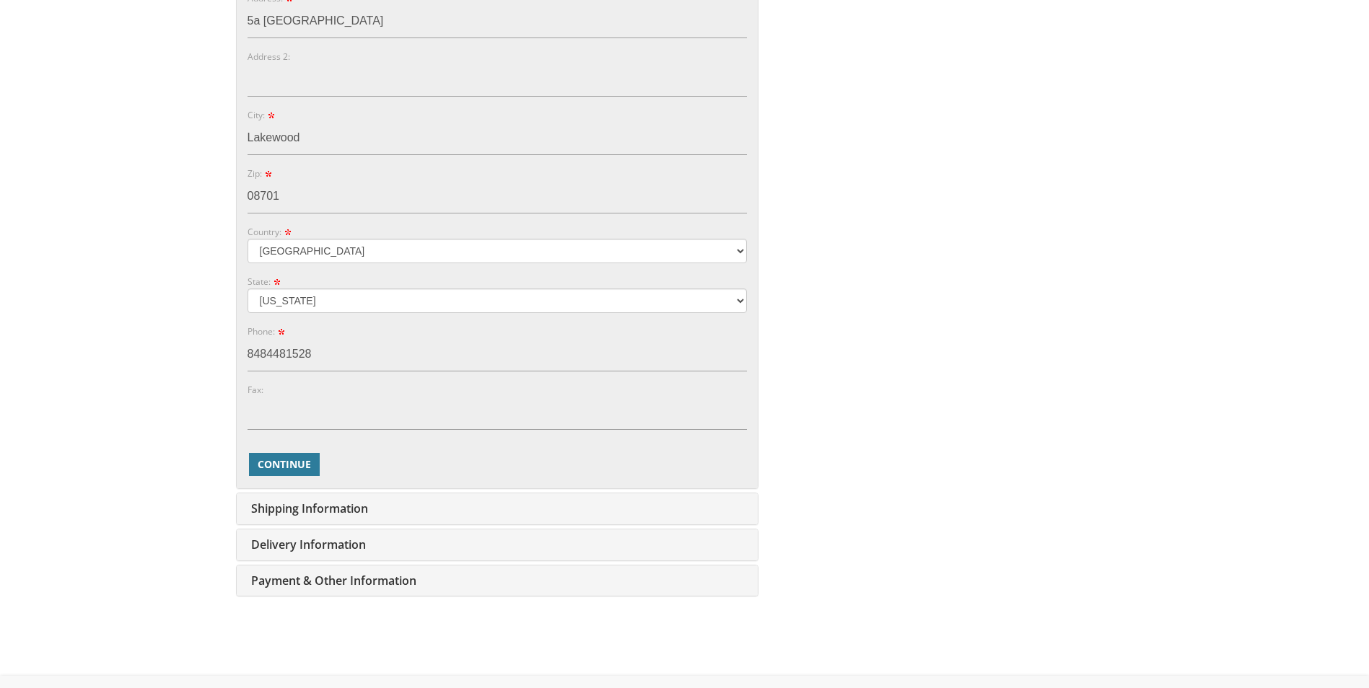
scroll to position [577, 0]
click at [275, 470] on span "Continue" at bounding box center [284, 464] width 53 height 14
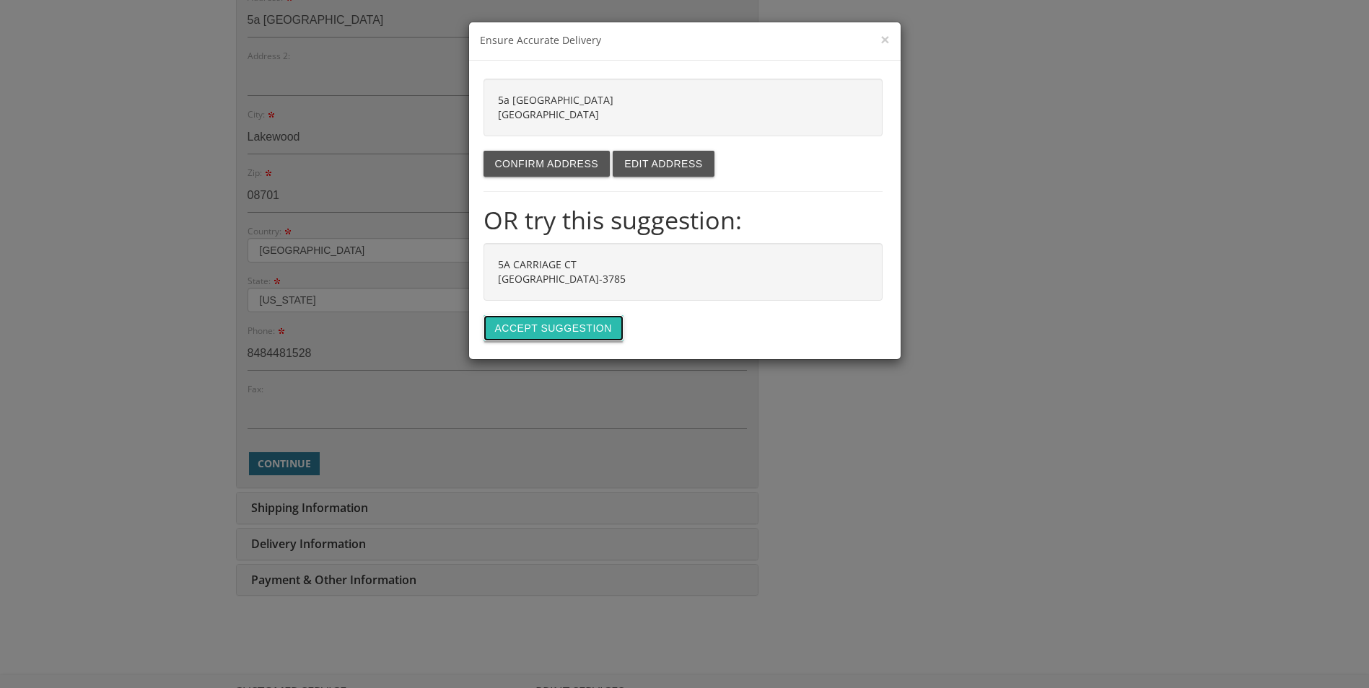
click at [533, 325] on button "Accept suggestion" at bounding box center [553, 328] width 140 height 26
type input "5A CARRIAGE CT"
type input "LAKEWOOD"
type input "08701-3785"
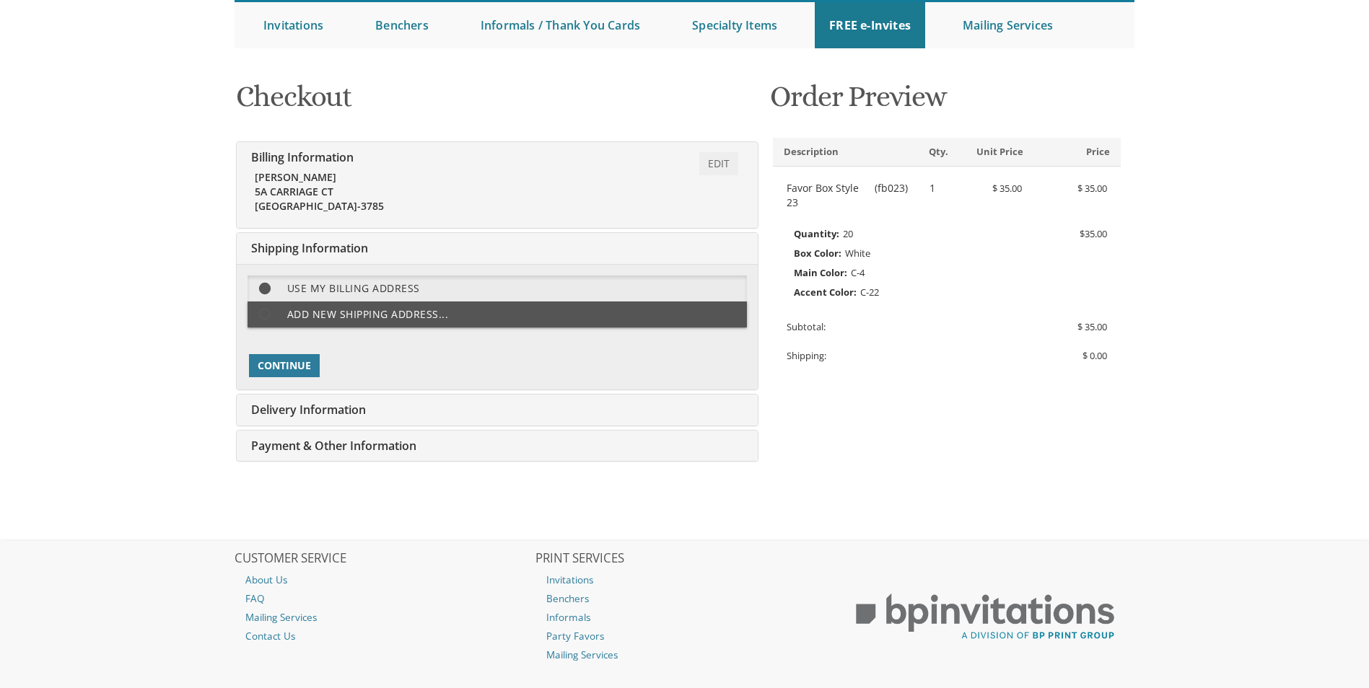
scroll to position [225, 0]
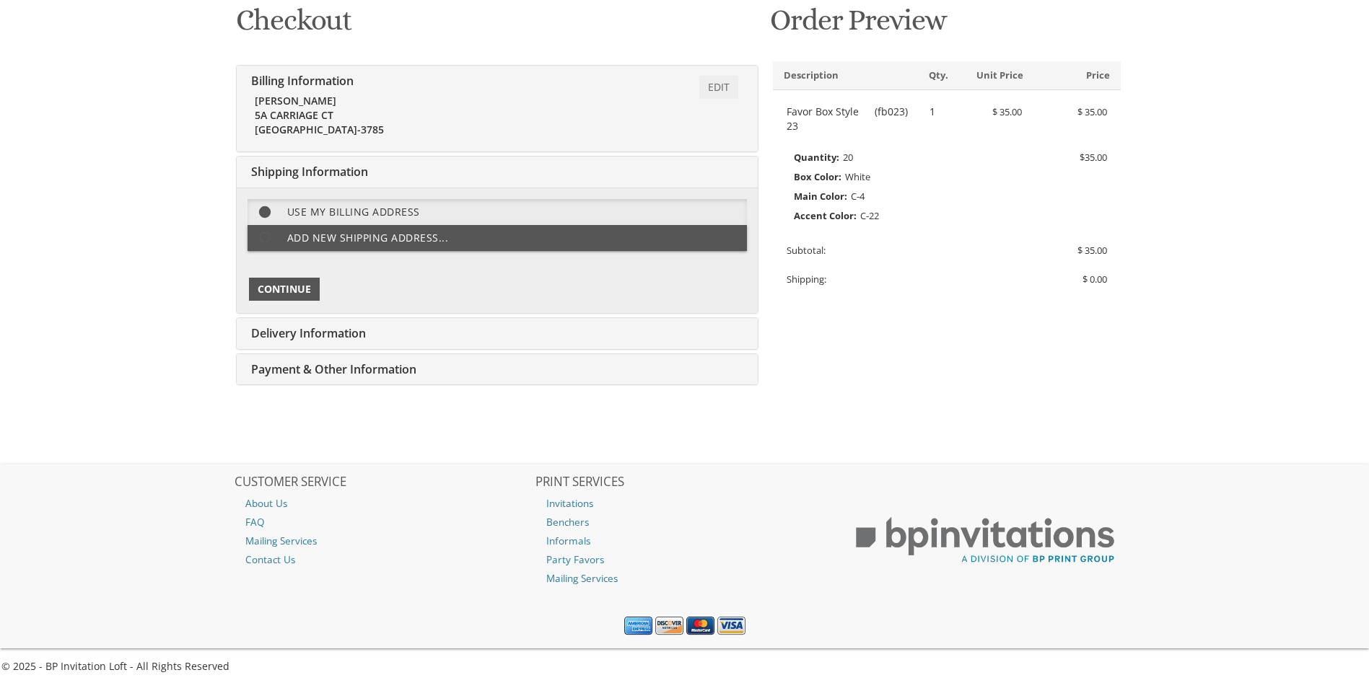
click at [291, 296] on span "Continue" at bounding box center [284, 289] width 53 height 14
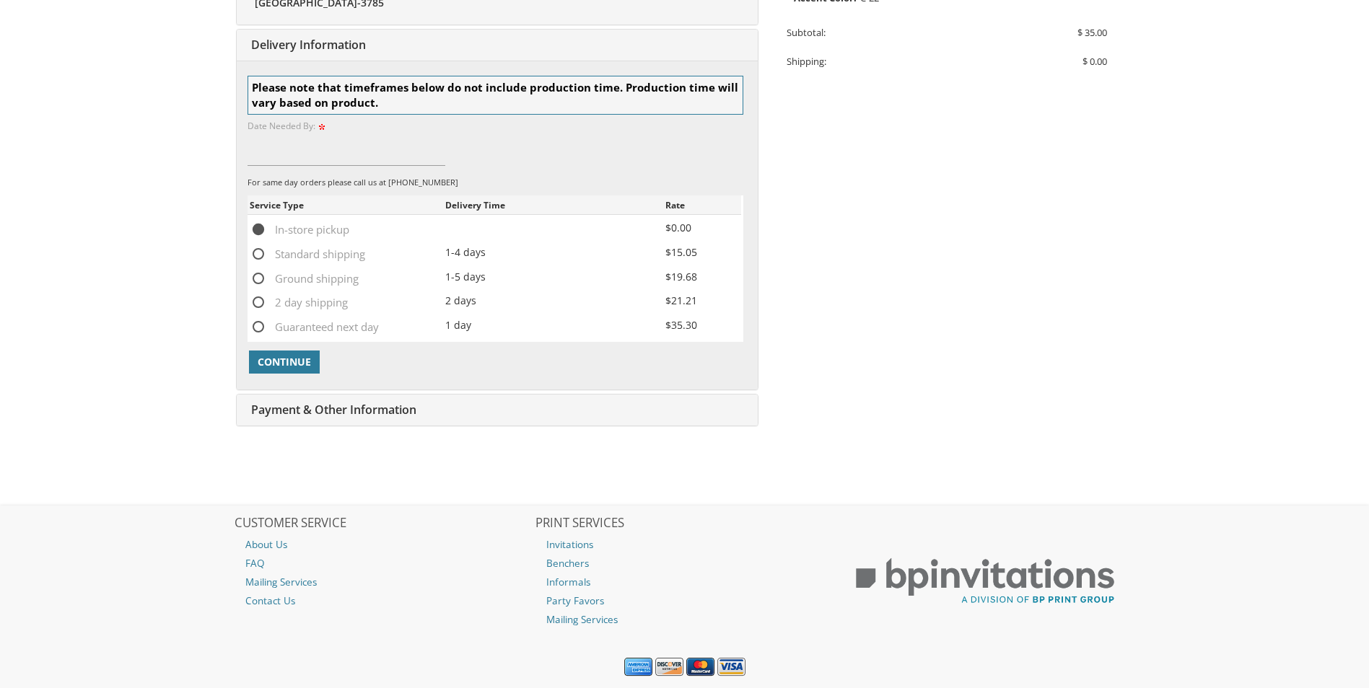
scroll to position [446, 0]
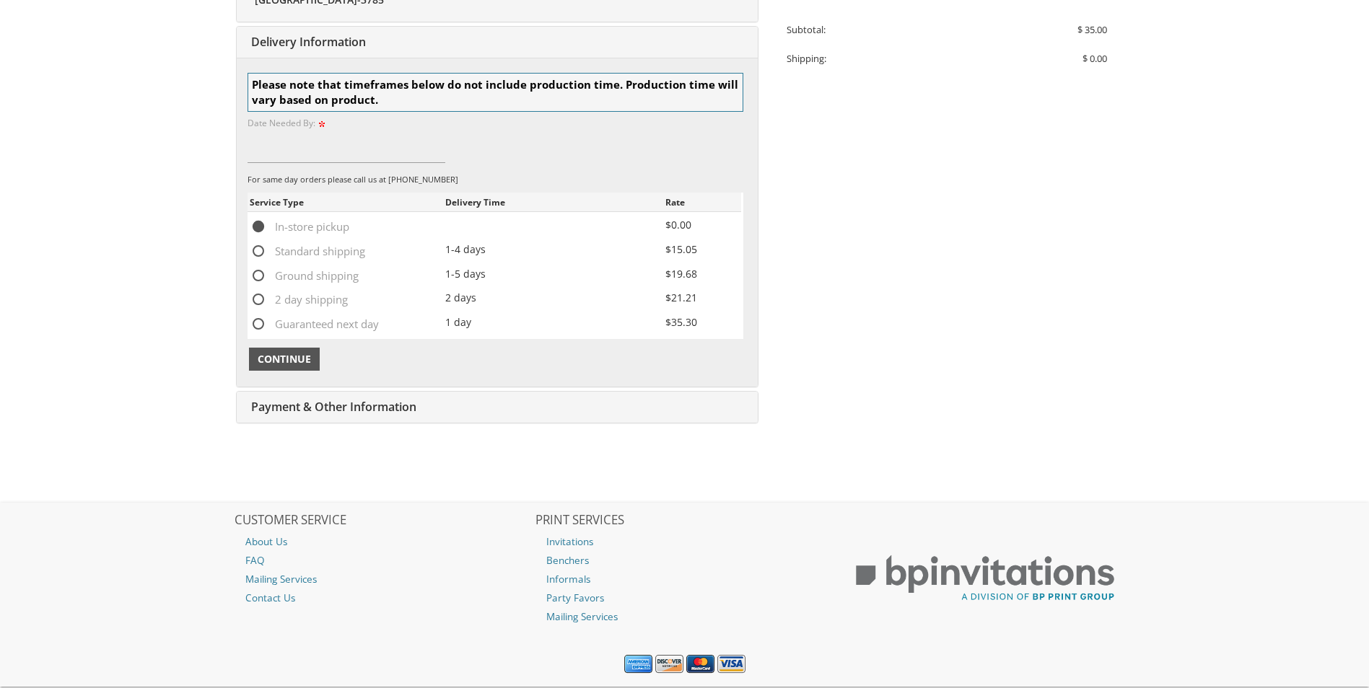
click at [298, 363] on span "Continue" at bounding box center [284, 359] width 53 height 14
type input "9.19.2025"
click at [284, 357] on span "Continue" at bounding box center [284, 359] width 53 height 14
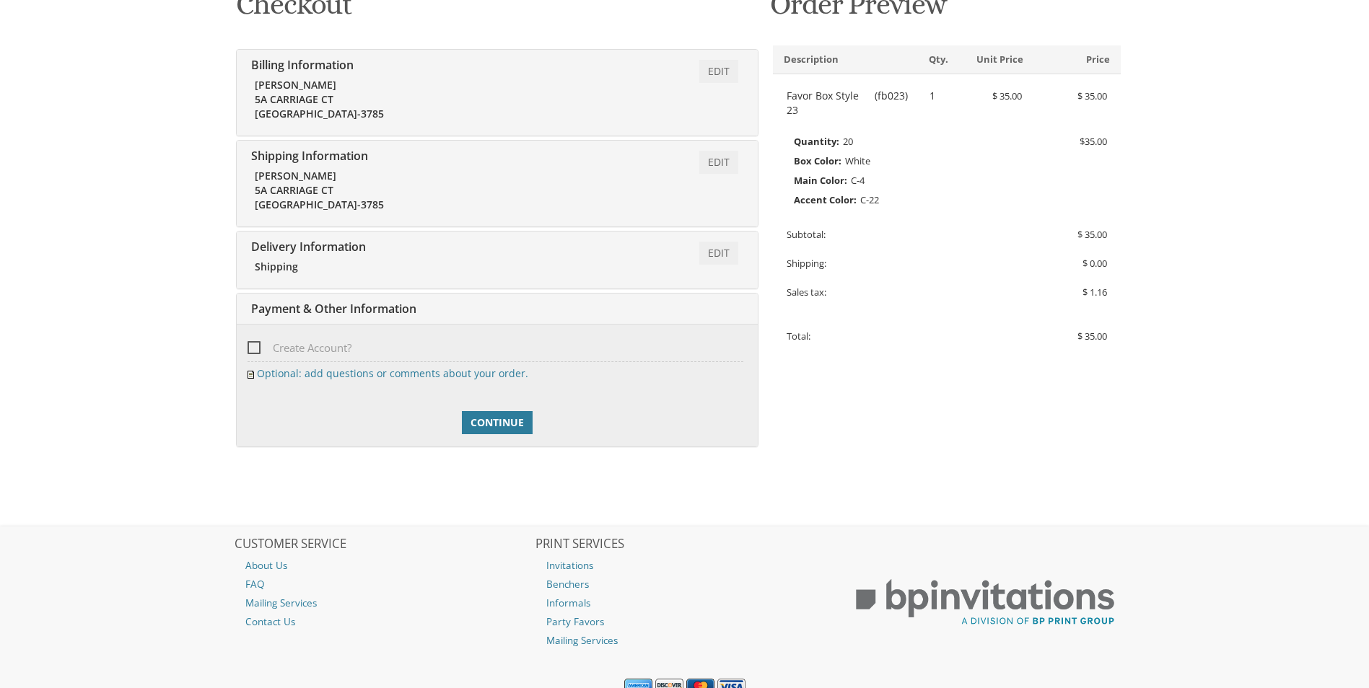
scroll to position [303, 0]
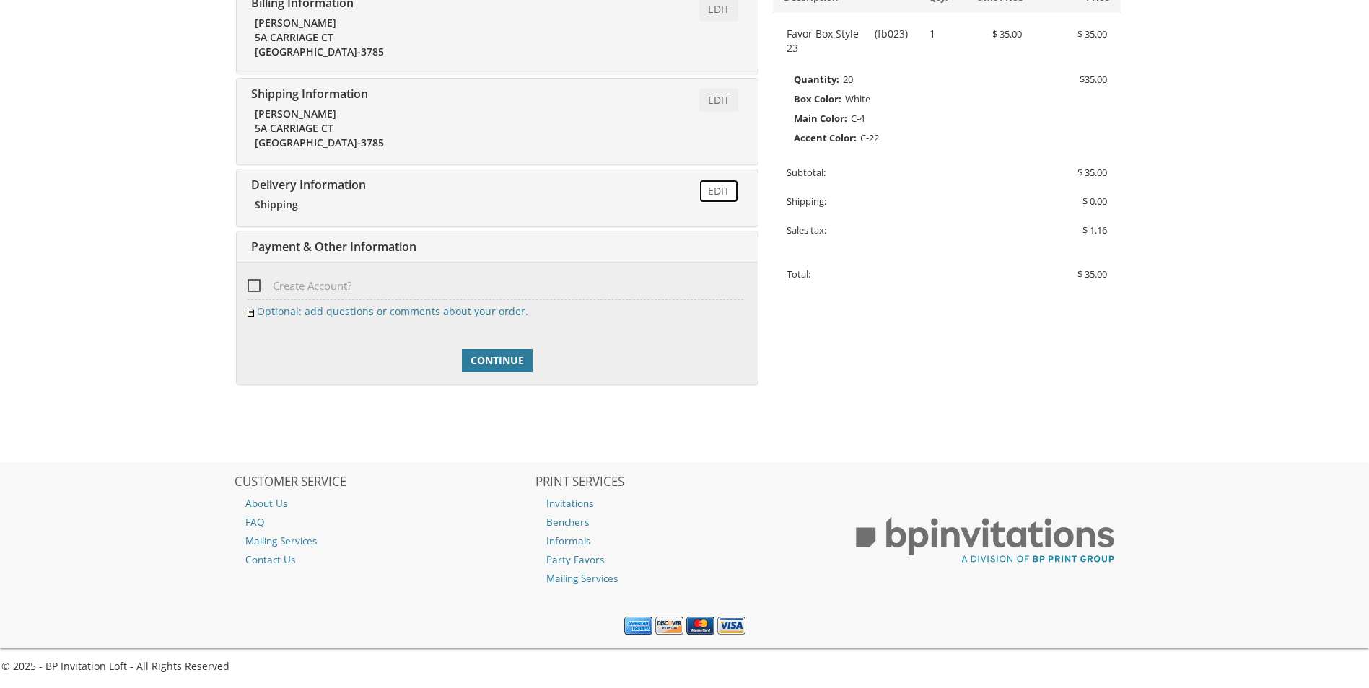
click at [721, 189] on link "Edit" at bounding box center [718, 191] width 39 height 23
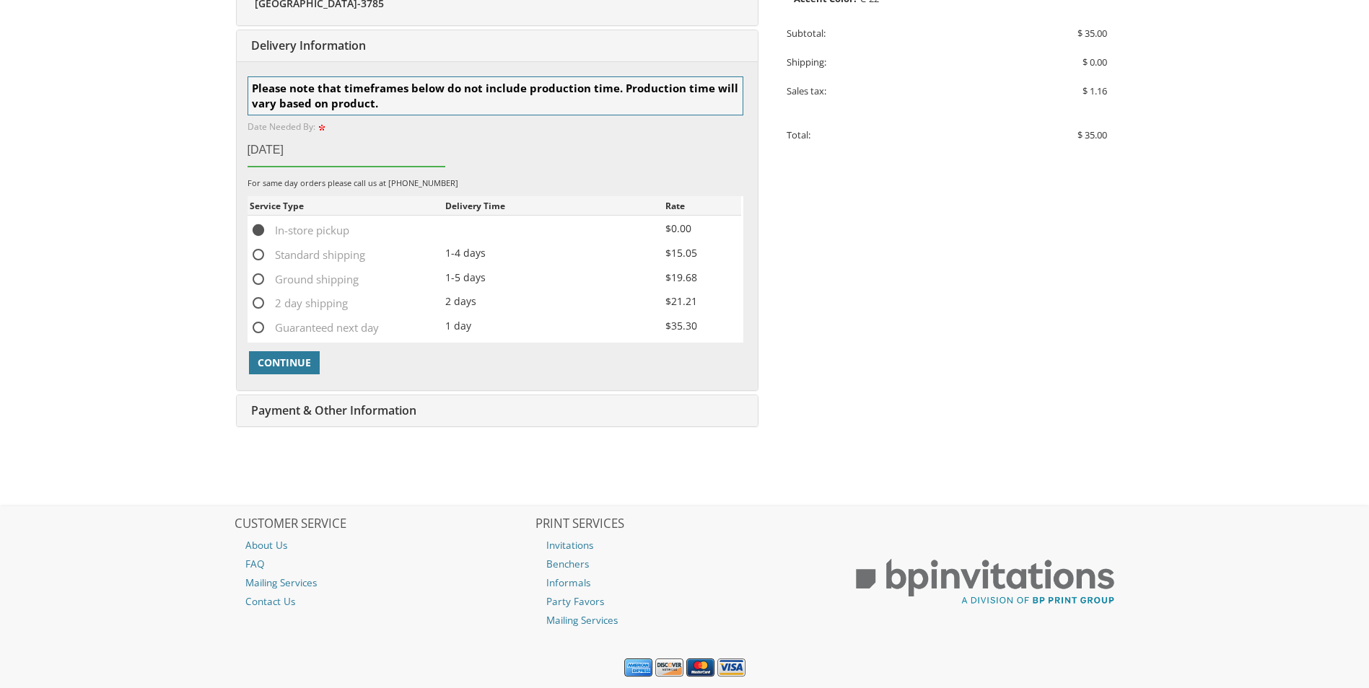
scroll to position [446, 0]
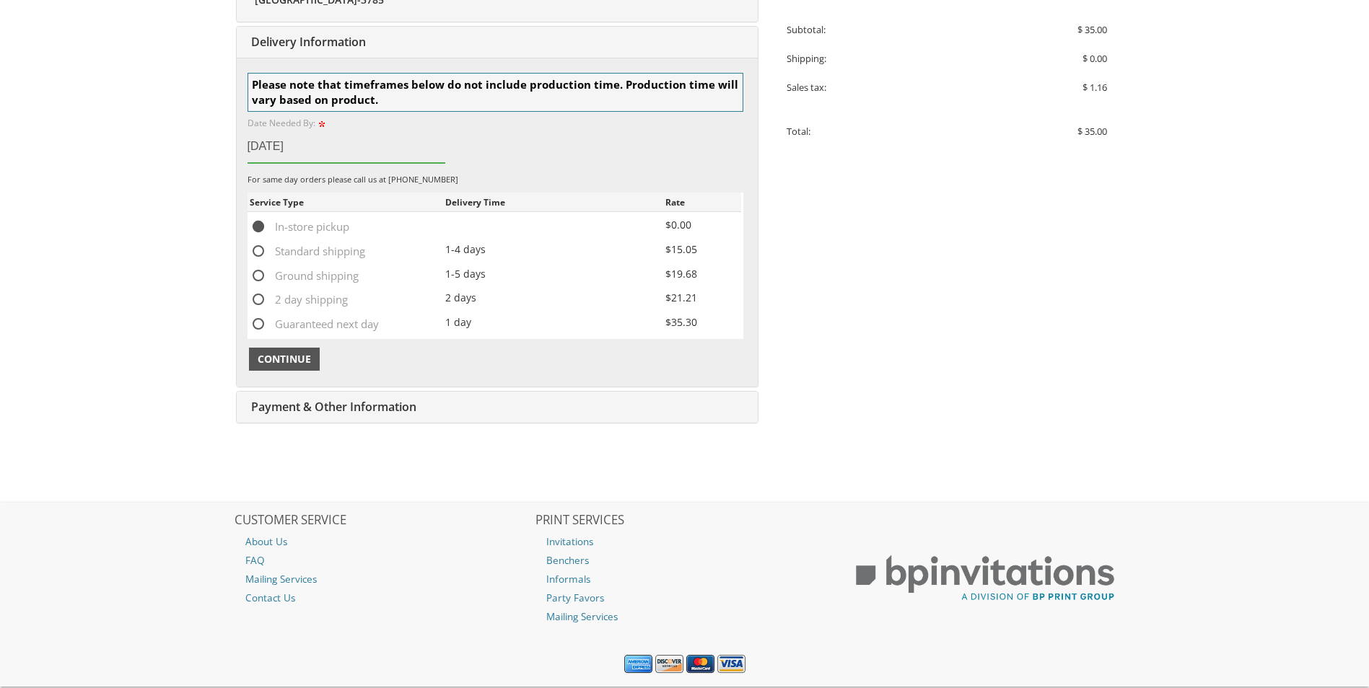
click at [288, 351] on button "Continue" at bounding box center [284, 359] width 71 height 23
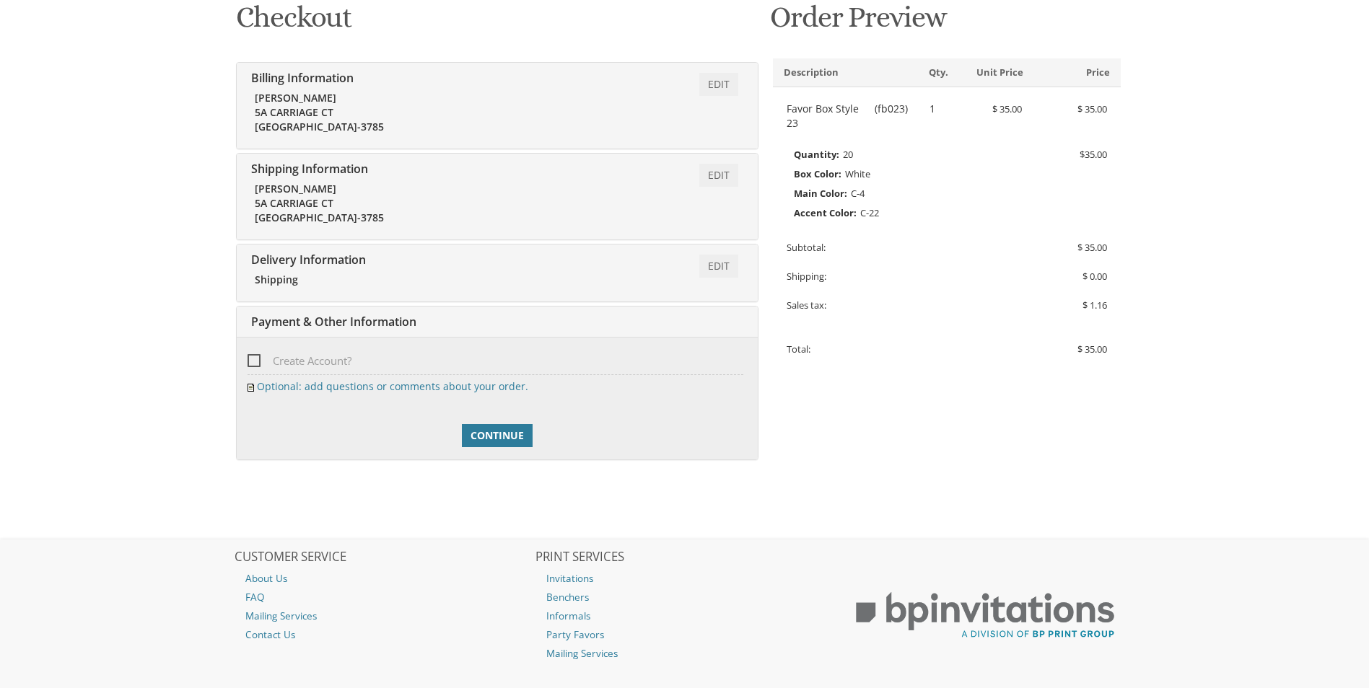
scroll to position [303, 0]
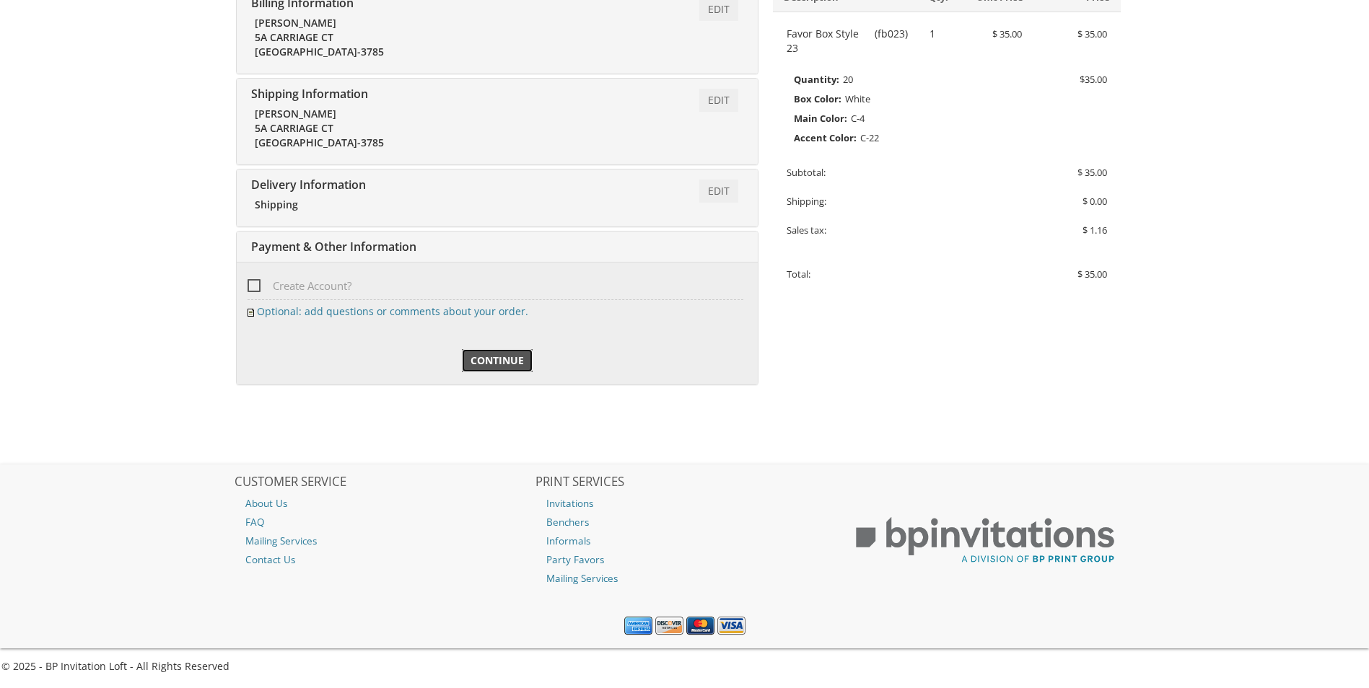
click at [489, 362] on span "Continue" at bounding box center [496, 361] width 53 height 14
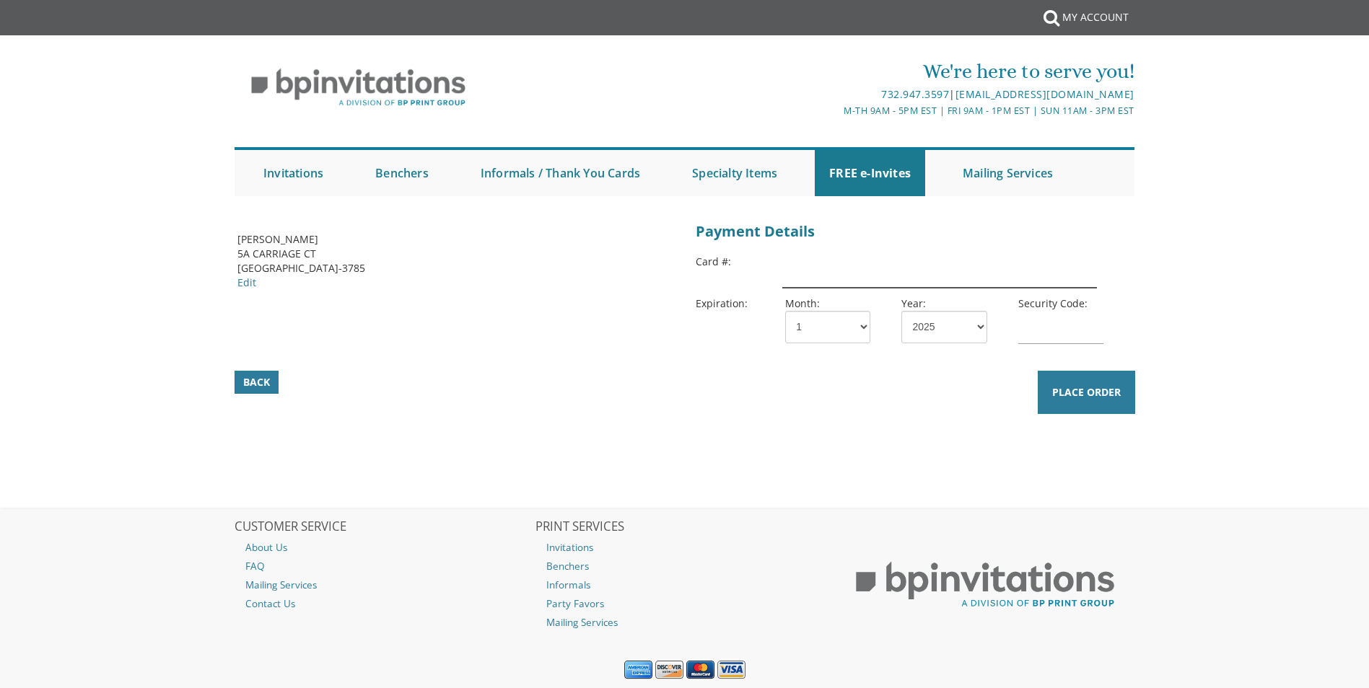
click at [859, 271] on input "text" at bounding box center [939, 271] width 314 height 33
type input "4246315411184904"
select select "06"
select select "29"
type input "162"
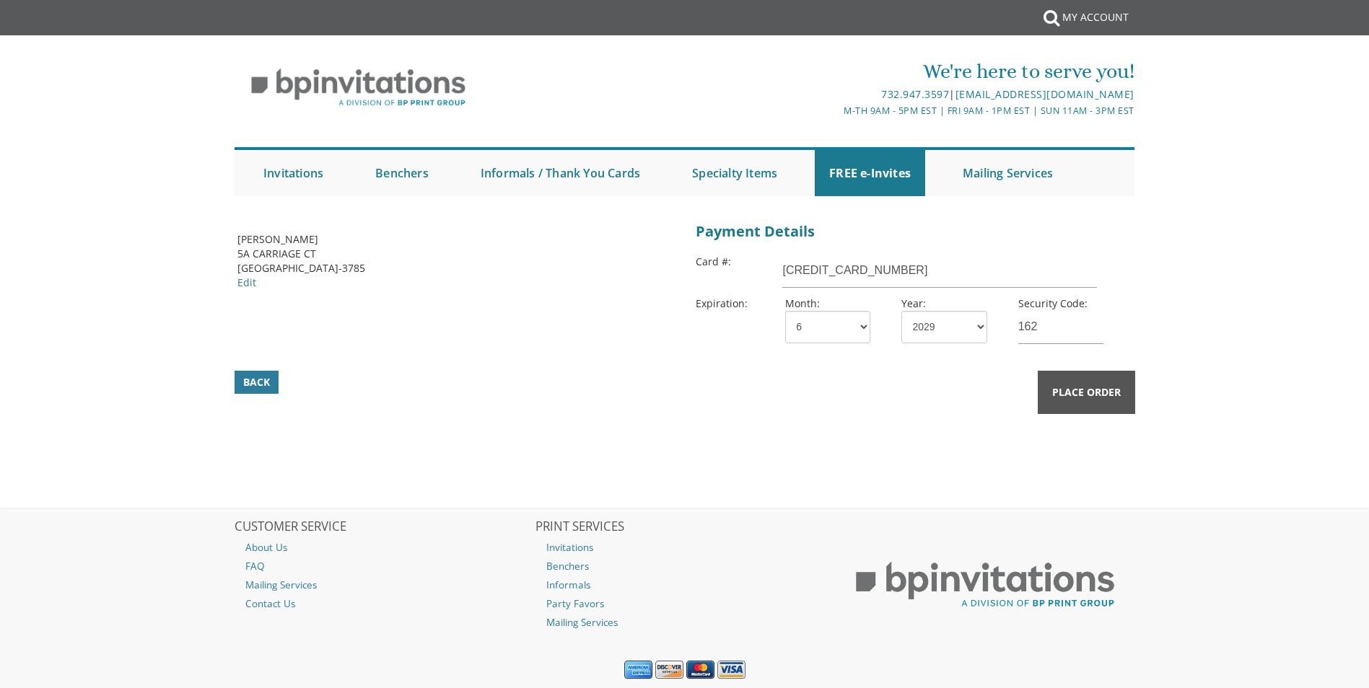
click at [1094, 393] on span "Place Order" at bounding box center [1086, 392] width 69 height 14
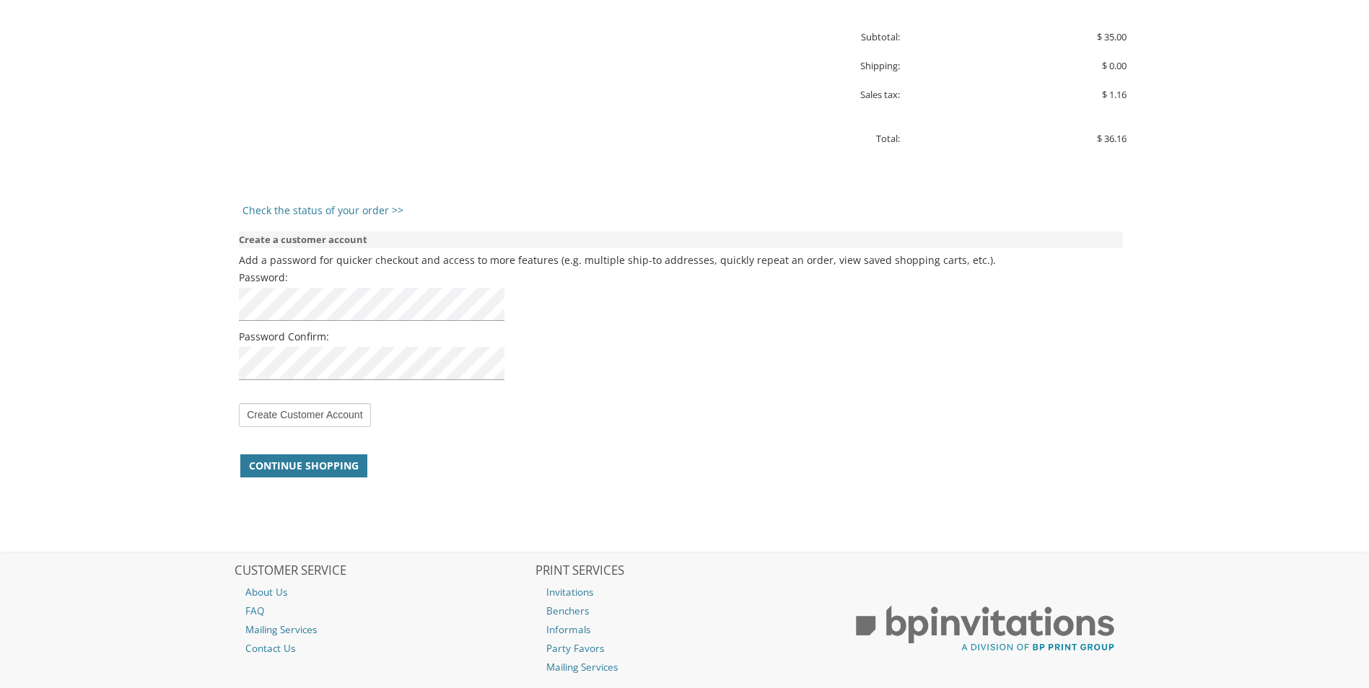
scroll to position [1022, 0]
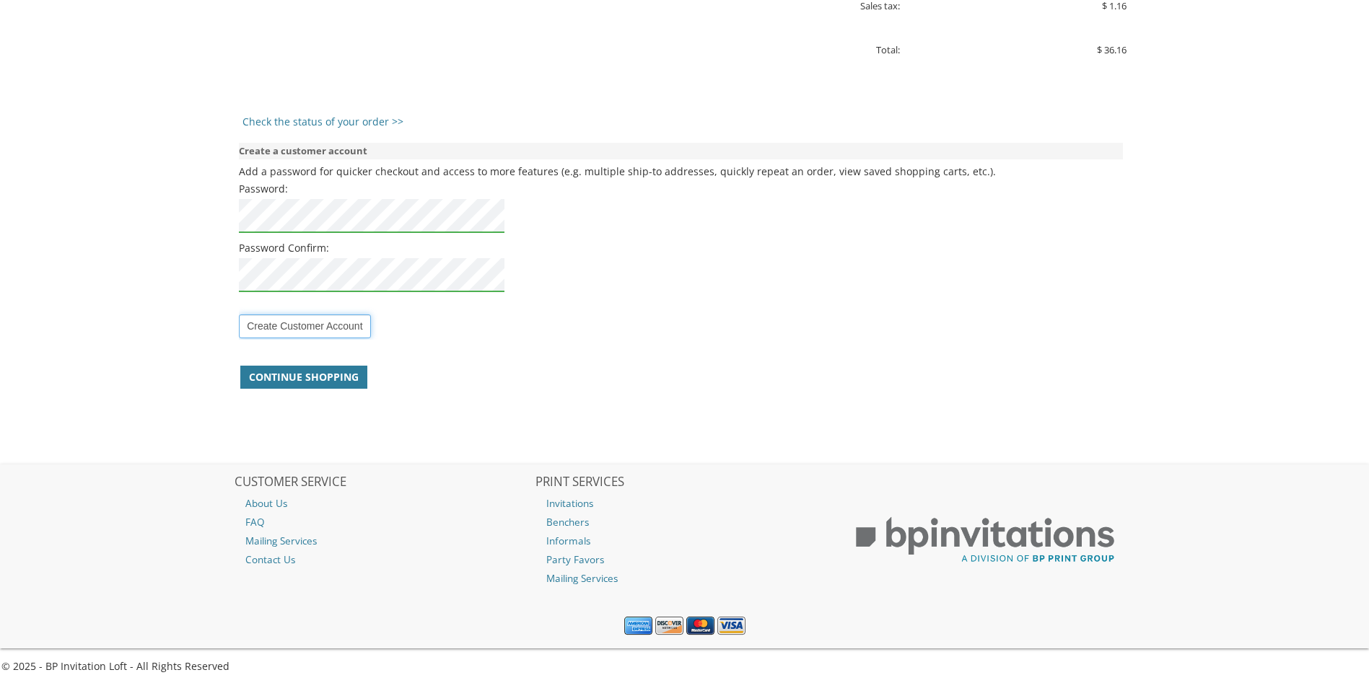
click at [319, 333] on input "Create Customer Account" at bounding box center [304, 327] width 131 height 24
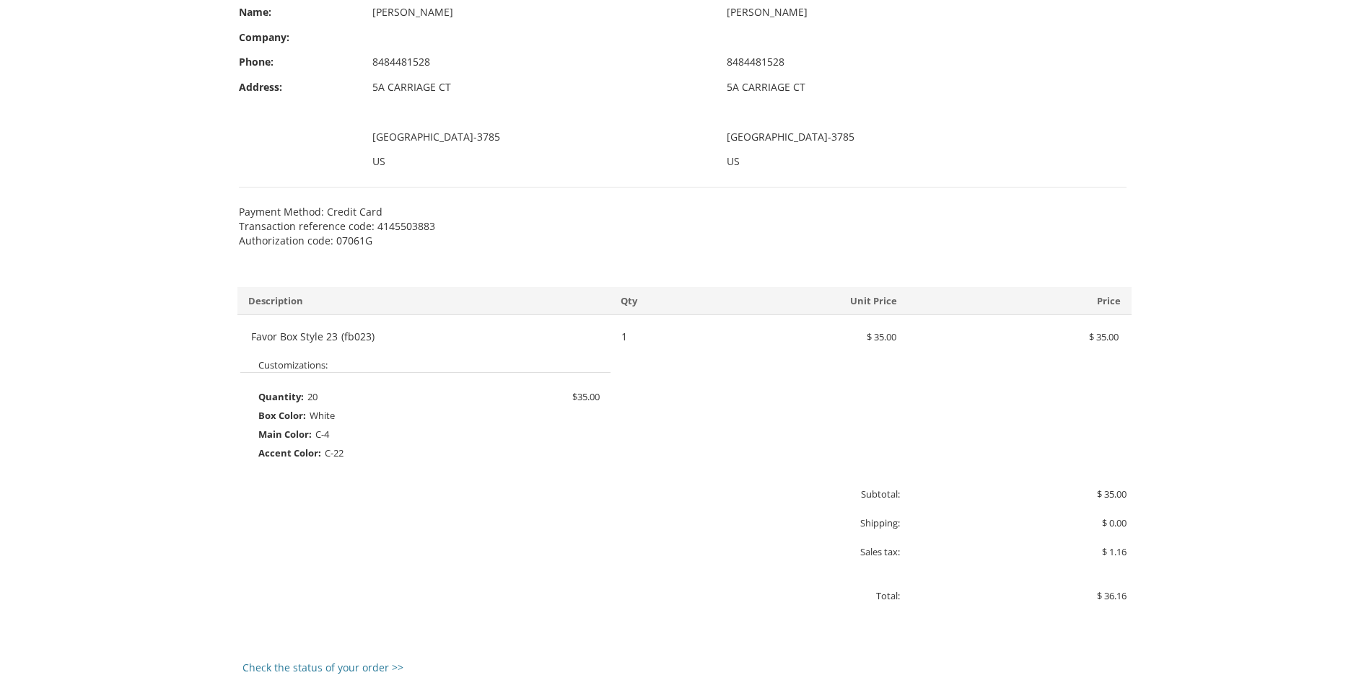
scroll to position [489, 0]
